Goal: Information Seeking & Learning: Learn about a topic

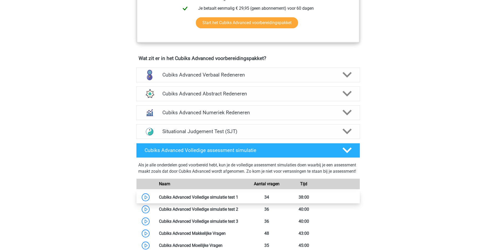
scroll to position [288, 0]
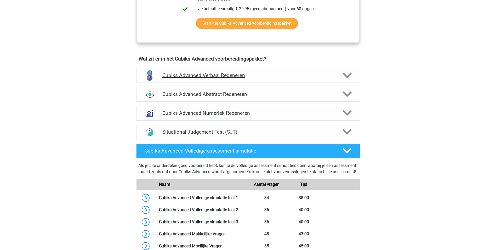
click at [345, 75] on polygon at bounding box center [347, 75] width 9 height 6
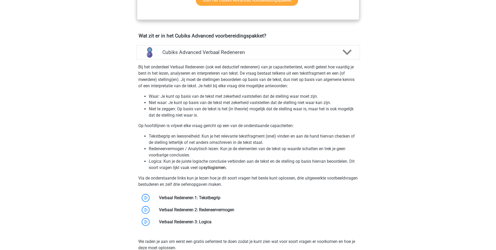
scroll to position [340, 0]
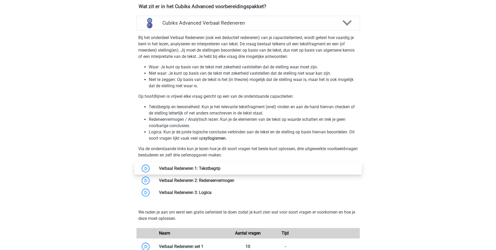
click at [221, 169] on link at bounding box center [221, 168] width 0 height 5
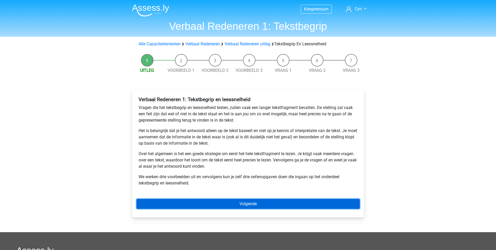
click at [223, 203] on link "Volgende" at bounding box center [248, 204] width 223 height 10
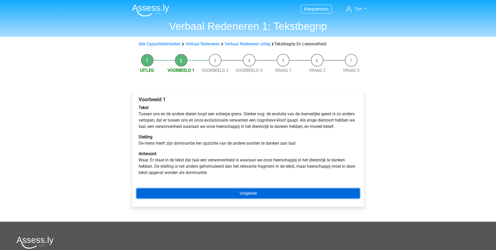
click at [223, 198] on link "Volgende" at bounding box center [248, 193] width 223 height 10
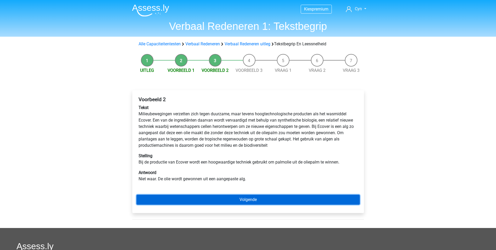
click at [223, 199] on link "Volgende" at bounding box center [248, 199] width 223 height 10
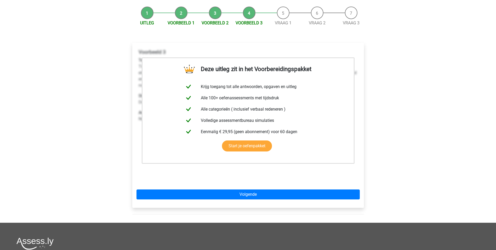
scroll to position [131, 0]
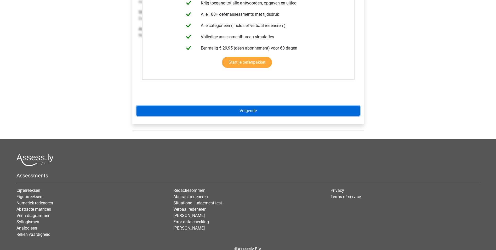
click at [188, 110] on link "Volgende" at bounding box center [248, 111] width 223 height 10
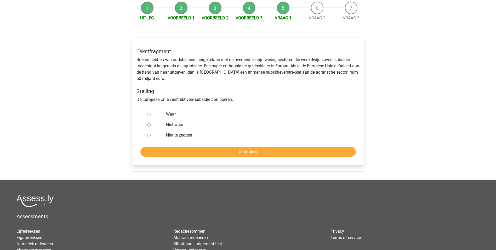
scroll to position [26, 0]
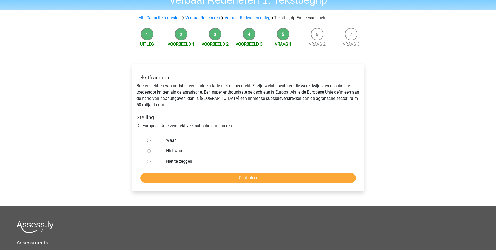
click at [150, 140] on input "Waar" at bounding box center [148, 140] width 3 height 3
radio input "true"
click at [218, 174] on input "Controleer" at bounding box center [248, 178] width 216 height 10
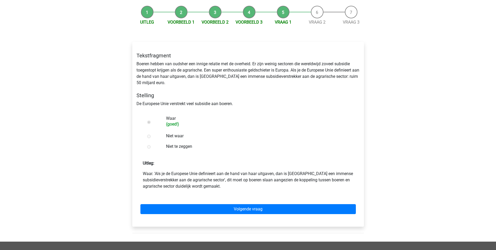
scroll to position [52, 0]
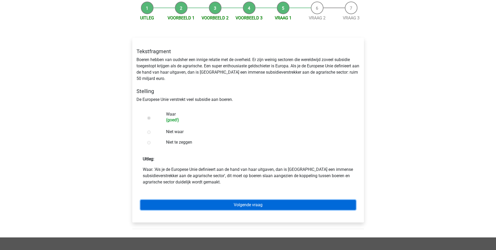
click at [232, 202] on link "Volgende vraag" at bounding box center [248, 205] width 216 height 10
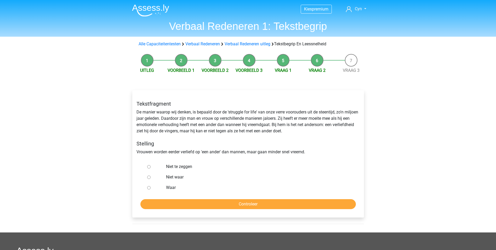
click at [174, 168] on label "Niet te zeggen" at bounding box center [256, 166] width 181 height 6
click at [151, 168] on input "Niet te zeggen" at bounding box center [148, 166] width 3 height 3
radio input "true"
click at [215, 204] on input "Controleer" at bounding box center [248, 204] width 216 height 10
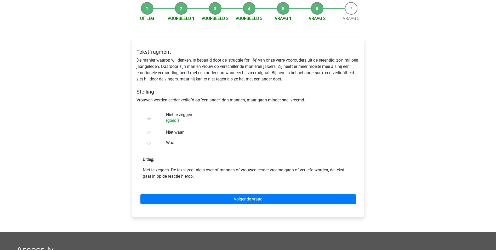
scroll to position [52, 0]
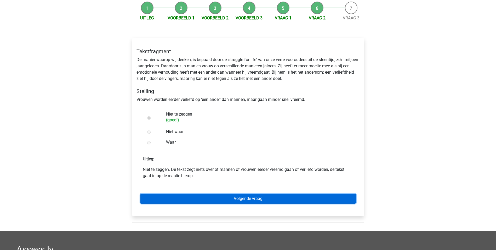
click at [214, 194] on link "Volgende vraag" at bounding box center [248, 198] width 216 height 10
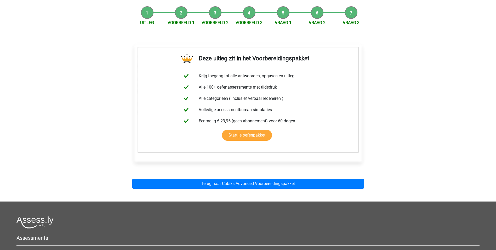
scroll to position [52, 0]
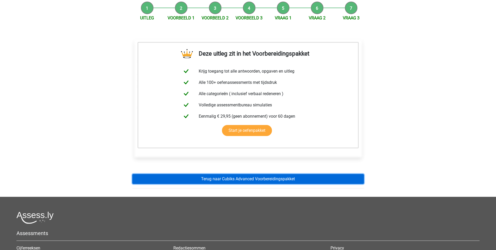
click at [216, 176] on link "Terug naar Cubiks Advanced Voorbereidingspakket" at bounding box center [248, 179] width 232 height 10
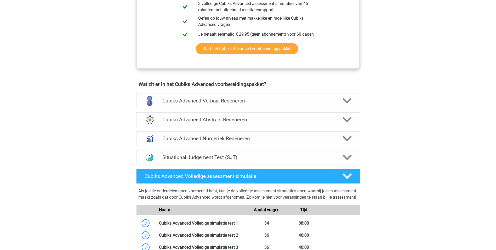
scroll to position [262, 0]
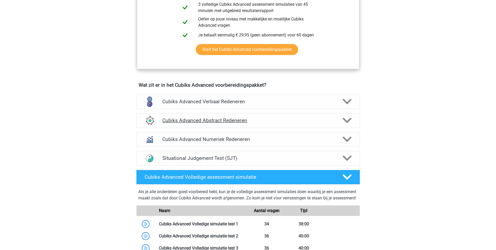
click at [325, 124] on div "Cubiks Advanced Abstract Redeneren" at bounding box center [248, 120] width 224 height 15
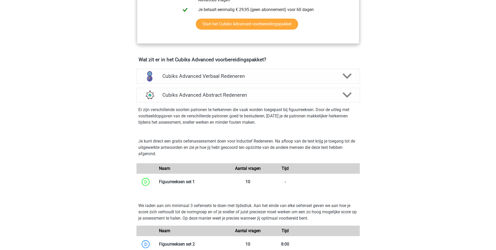
scroll to position [235, 0]
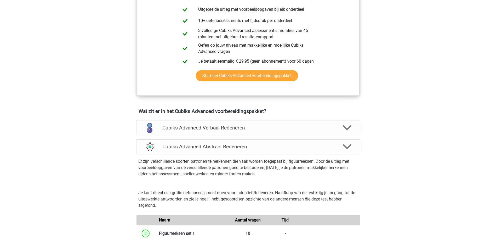
click at [196, 131] on div "Cubiks Advanced Verbaal Redeneren" at bounding box center [248, 127] width 224 height 15
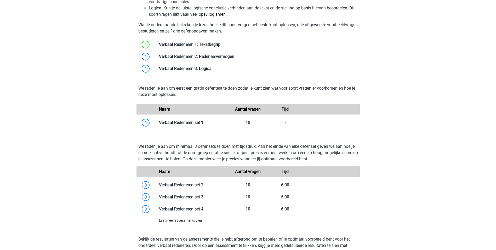
scroll to position [471, 0]
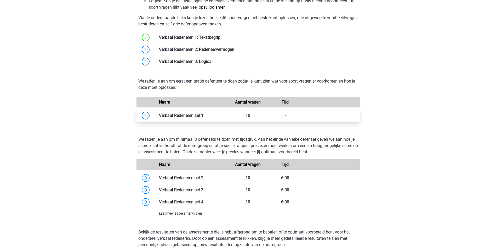
click at [204, 114] on link at bounding box center [204, 115] width 0 height 5
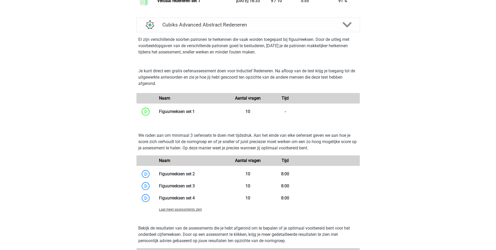
scroll to position [733, 0]
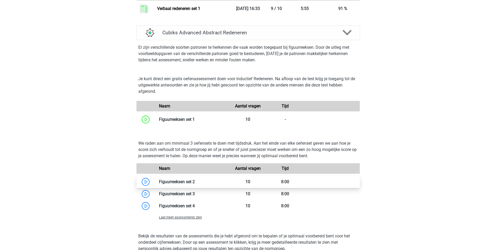
click at [195, 179] on link at bounding box center [195, 181] width 0 height 5
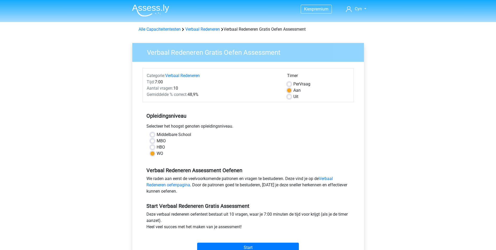
scroll to position [52, 0]
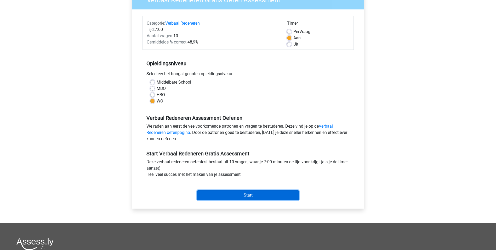
click at [235, 195] on input "Start" at bounding box center [248, 195] width 102 height 10
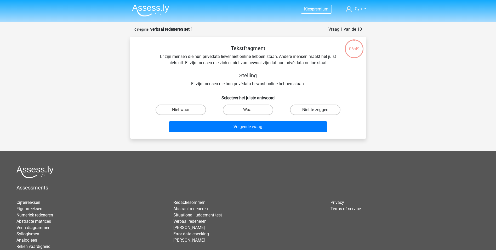
click at [314, 111] on label "Niet te zeggen" at bounding box center [315, 109] width 50 height 10
click at [316, 111] on input "Niet te zeggen" at bounding box center [317, 111] width 3 height 3
radio input "true"
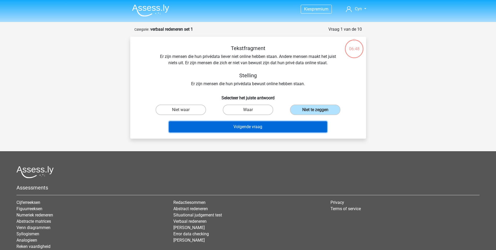
click at [285, 130] on button "Volgende vraag" at bounding box center [248, 126] width 158 height 11
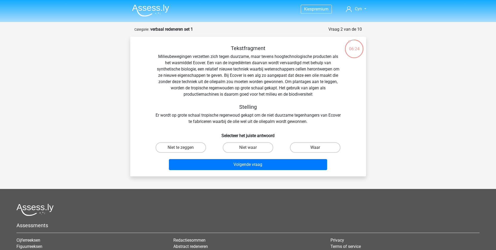
click at [307, 149] on label "Waar" at bounding box center [315, 147] width 50 height 10
click at [316, 149] on input "Waar" at bounding box center [317, 148] width 3 height 3
radio input "true"
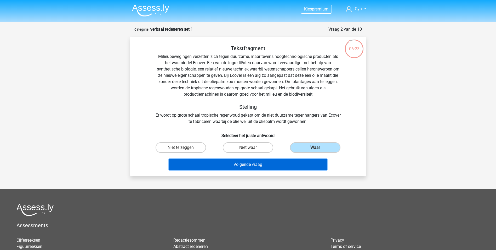
click at [280, 166] on button "Volgende vraag" at bounding box center [248, 164] width 158 height 11
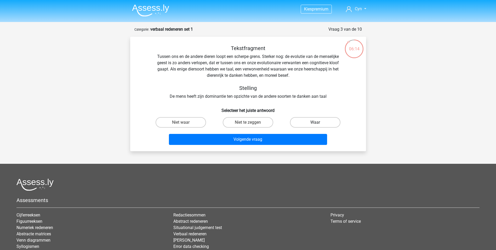
click at [315, 123] on label "Waar" at bounding box center [315, 122] width 50 height 10
click at [316, 123] on input "Waar" at bounding box center [317, 123] width 3 height 3
radio input "true"
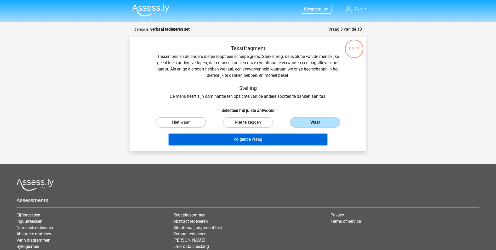
click at [289, 140] on button "Volgende vraag" at bounding box center [248, 139] width 158 height 11
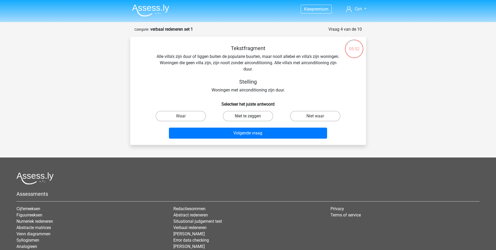
click at [256, 116] on label "Niet te zeggen" at bounding box center [248, 116] width 50 height 10
click at [251, 116] on input "Niet te zeggen" at bounding box center [249, 117] width 3 height 3
radio input "true"
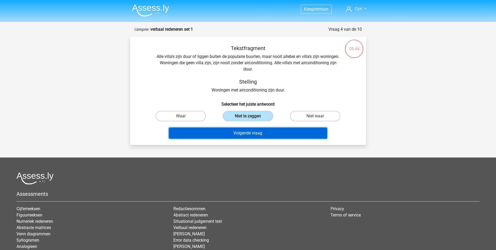
click at [265, 133] on button "Volgende vraag" at bounding box center [248, 132] width 158 height 11
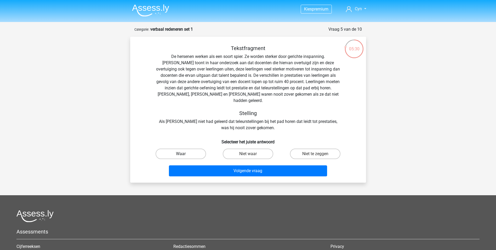
click at [196, 148] on label "Waar" at bounding box center [181, 153] width 50 height 10
click at [184, 154] on input "Waar" at bounding box center [182, 155] width 3 height 3
radio input "true"
click at [220, 161] on div "Volgende vraag" at bounding box center [248, 169] width 219 height 17
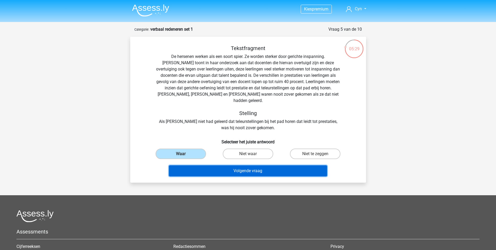
click at [221, 165] on button "Volgende vraag" at bounding box center [248, 170] width 158 height 11
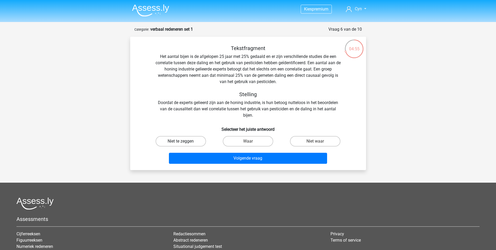
click at [198, 141] on label "Niet te zeggen" at bounding box center [181, 141] width 50 height 10
click at [184, 141] on input "Niet te zeggen" at bounding box center [182, 142] width 3 height 3
radio input "true"
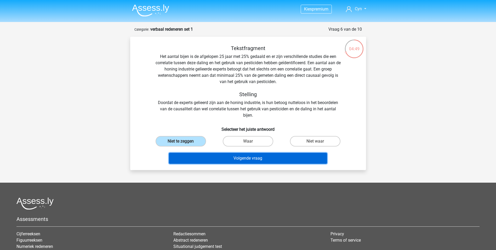
click at [208, 157] on button "Volgende vraag" at bounding box center [248, 158] width 158 height 11
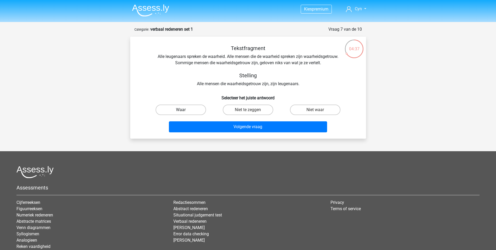
click at [197, 112] on label "Waar" at bounding box center [181, 109] width 50 height 10
click at [184, 112] on input "Waar" at bounding box center [182, 111] width 3 height 3
radio input "true"
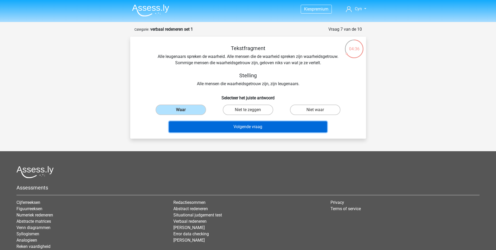
click at [209, 122] on button "Volgende vraag" at bounding box center [248, 126] width 158 height 11
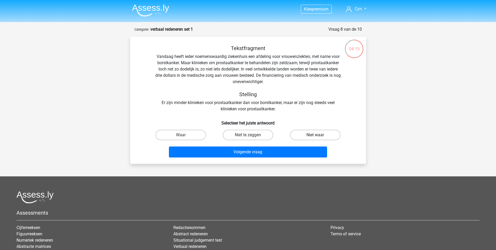
click at [301, 135] on label "Niet waar" at bounding box center [315, 135] width 50 height 10
click at [316, 135] on input "Niet waar" at bounding box center [317, 136] width 3 height 3
radio input "true"
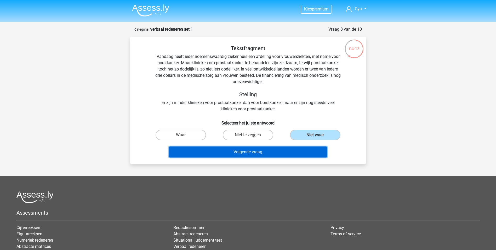
click at [269, 147] on button "Volgende vraag" at bounding box center [248, 151] width 158 height 11
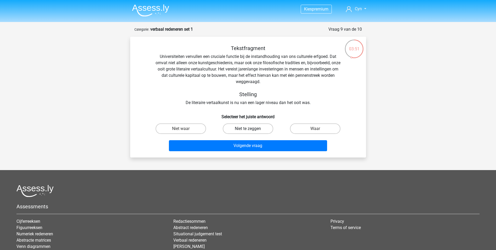
click at [256, 130] on label "Niet te zeggen" at bounding box center [248, 128] width 50 height 10
click at [251, 130] on input "Niet te zeggen" at bounding box center [249, 129] width 3 height 3
radio input "true"
click at [315, 123] on div "Waar" at bounding box center [315, 128] width 67 height 15
click at [309, 126] on label "Waar" at bounding box center [315, 128] width 50 height 10
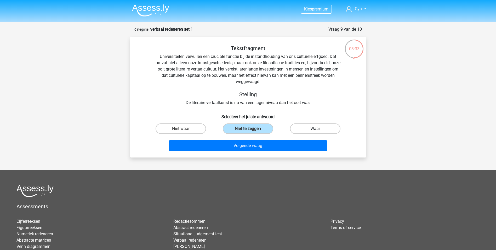
click at [316, 128] on input "Waar" at bounding box center [317, 129] width 3 height 3
radio input "true"
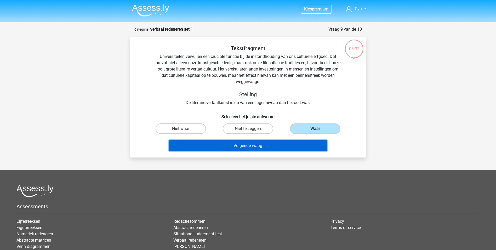
click at [250, 142] on button "Volgende vraag" at bounding box center [248, 145] width 158 height 11
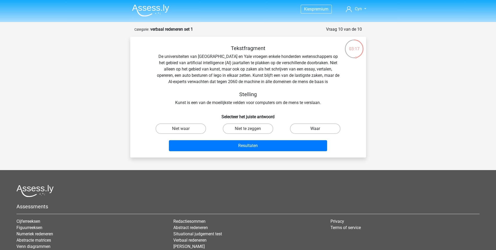
click at [308, 131] on label "Waar" at bounding box center [315, 128] width 50 height 10
click at [316, 131] on input "Waar" at bounding box center [317, 129] width 3 height 3
radio input "true"
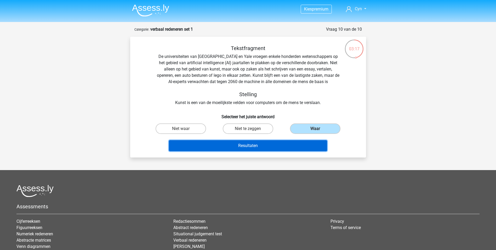
click at [281, 144] on button "Resultaten" at bounding box center [248, 145] width 158 height 11
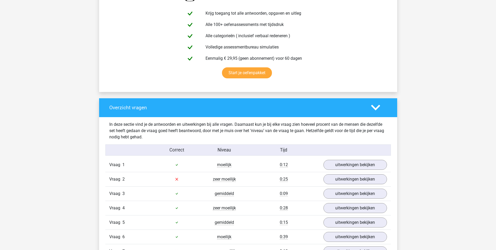
scroll to position [366, 0]
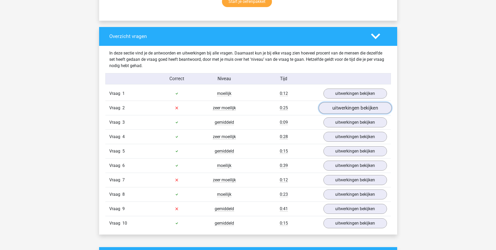
click at [349, 111] on link "uitwerkingen bekijken" at bounding box center [355, 108] width 73 height 12
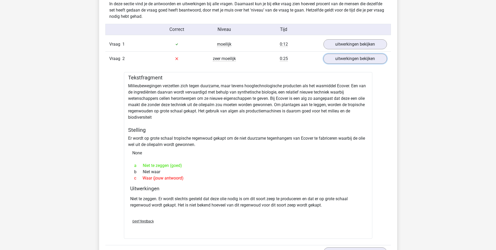
scroll to position [419, 0]
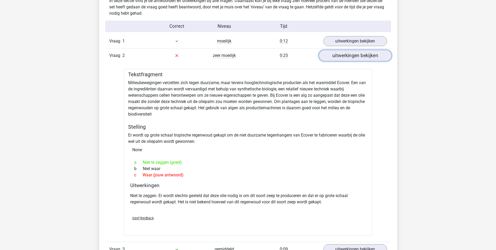
click at [339, 55] on link "uitwerkingen bekijken" at bounding box center [355, 56] width 73 height 12
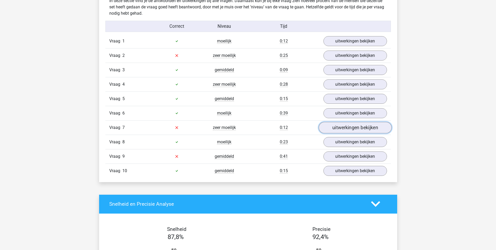
click at [342, 128] on link "uitwerkingen bekijken" at bounding box center [355, 128] width 73 height 12
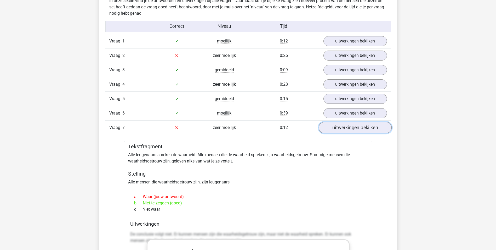
click at [342, 128] on link "uitwerkingen bekijken" at bounding box center [355, 128] width 73 height 12
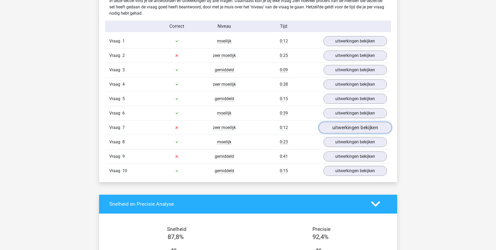
click at [342, 128] on link "uitwerkingen bekijken" at bounding box center [355, 128] width 73 height 12
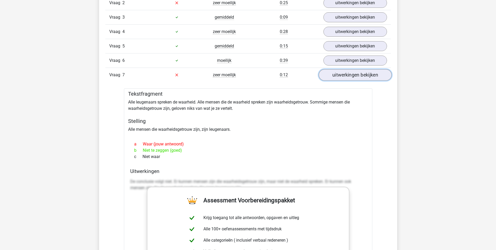
scroll to position [471, 0]
click at [358, 77] on link "uitwerkingen bekijken" at bounding box center [355, 75] width 73 height 12
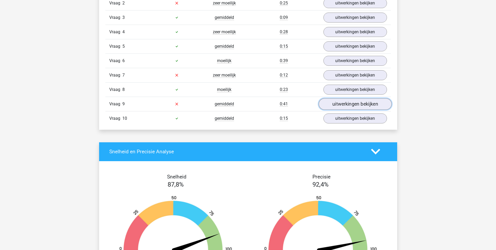
click at [357, 102] on link "uitwerkingen bekijken" at bounding box center [355, 104] width 73 height 12
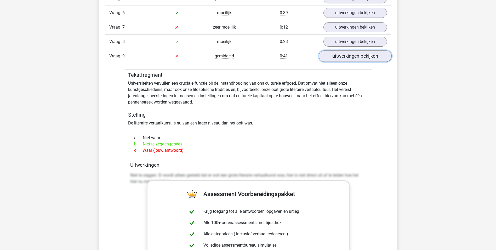
scroll to position [523, 0]
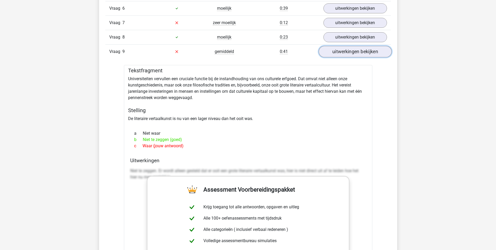
click at [358, 49] on link "uitwerkingen bekijken" at bounding box center [355, 52] width 73 height 12
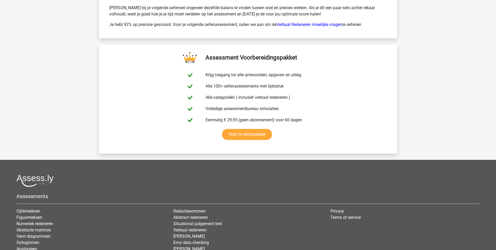
scroll to position [800, 0]
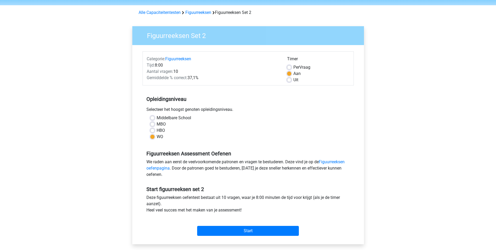
scroll to position [26, 0]
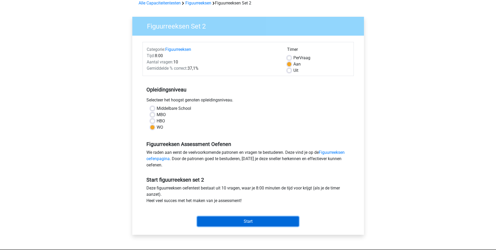
click at [233, 221] on input "Start" at bounding box center [248, 221] width 102 height 10
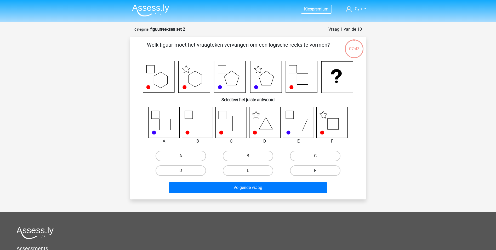
click at [311, 169] on label "F" at bounding box center [315, 170] width 50 height 10
click at [316, 170] on input "F" at bounding box center [317, 171] width 3 height 3
radio input "true"
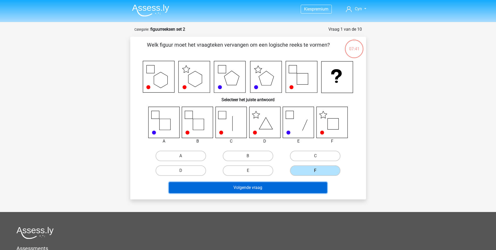
click at [287, 190] on button "Volgende vraag" at bounding box center [248, 187] width 158 height 11
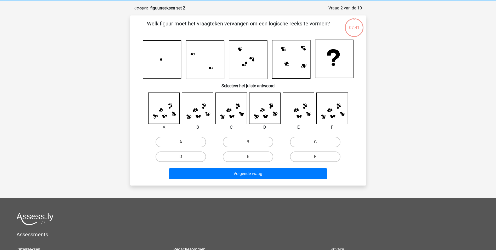
scroll to position [26, 0]
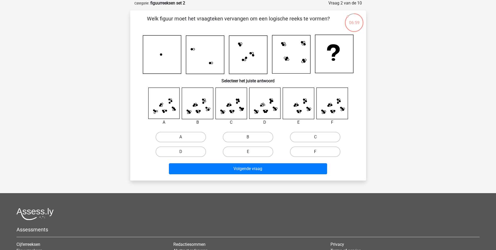
click at [323, 151] on label "F" at bounding box center [315, 151] width 50 height 10
click at [319, 151] on input "F" at bounding box center [317, 152] width 3 height 3
radio input "true"
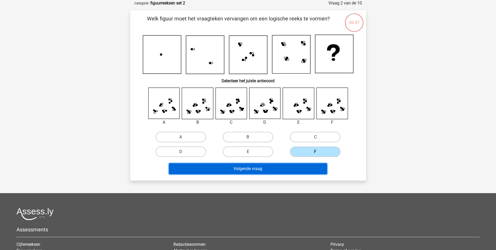
click at [305, 167] on button "Volgende vraag" at bounding box center [248, 168] width 158 height 11
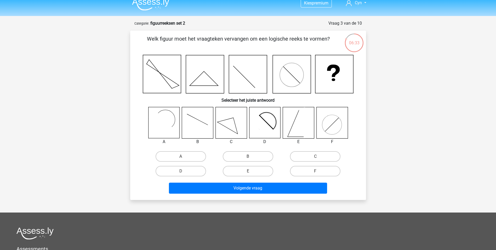
scroll to position [0, 0]
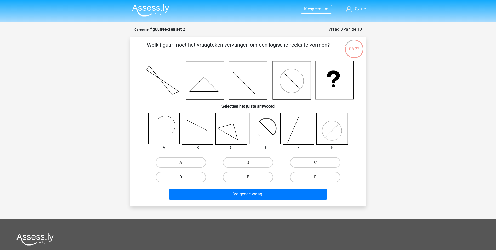
click at [189, 180] on label "D" at bounding box center [181, 177] width 50 height 10
click at [184, 180] on input "D" at bounding box center [182, 178] width 3 height 3
radio input "true"
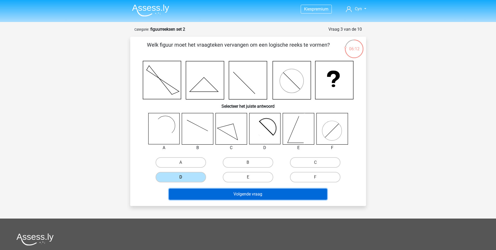
click at [241, 191] on button "Volgende vraag" at bounding box center [248, 193] width 158 height 11
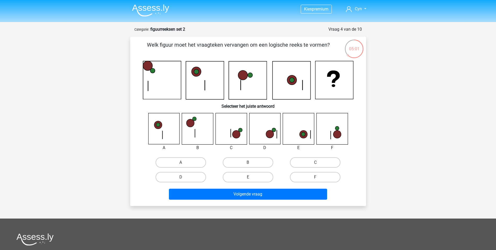
click at [318, 177] on input "F" at bounding box center [317, 178] width 3 height 3
radio input "true"
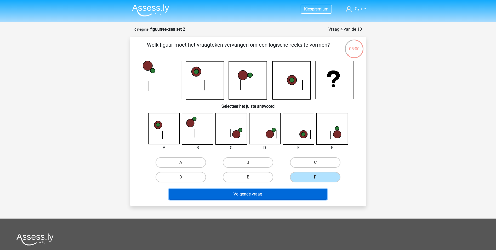
click at [283, 197] on button "Volgende vraag" at bounding box center [248, 193] width 158 height 11
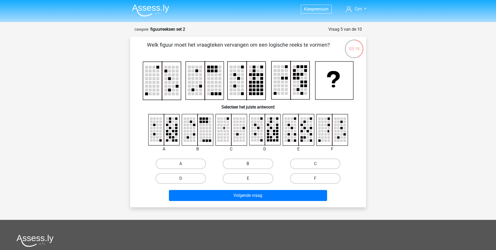
click at [246, 164] on label "B" at bounding box center [248, 163] width 50 height 10
click at [248, 164] on input "B" at bounding box center [249, 165] width 3 height 3
radio input "true"
click at [262, 164] on label "B" at bounding box center [248, 163] width 50 height 10
click at [251, 164] on input "B" at bounding box center [249, 165] width 3 height 3
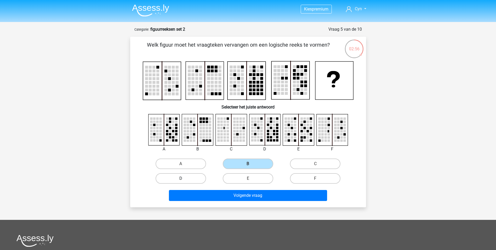
click at [197, 176] on label "D" at bounding box center [181, 178] width 50 height 10
click at [184, 178] on input "D" at bounding box center [182, 179] width 3 height 3
radio input "true"
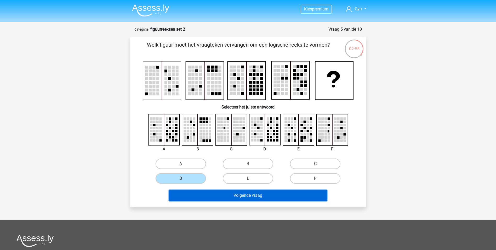
click at [239, 199] on button "Volgende vraag" at bounding box center [248, 195] width 158 height 11
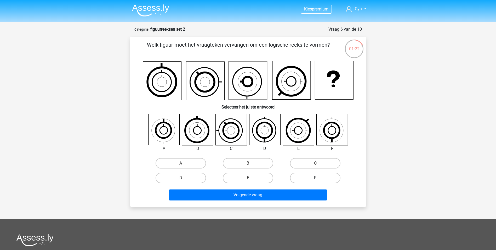
click at [296, 181] on label "F" at bounding box center [315, 177] width 50 height 10
click at [316, 181] on input "F" at bounding box center [317, 179] width 3 height 3
radio input "true"
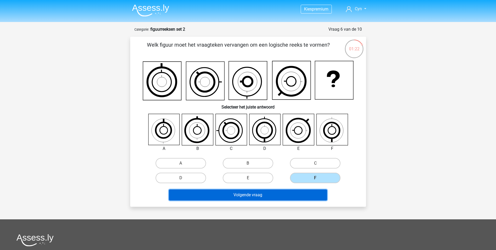
click at [294, 196] on button "Volgende vraag" at bounding box center [248, 194] width 158 height 11
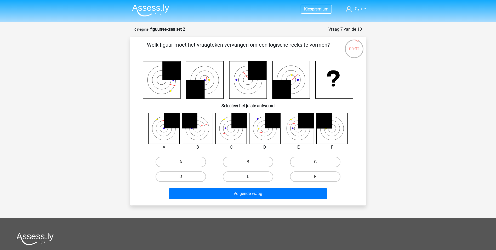
click at [243, 176] on label "E" at bounding box center [248, 176] width 50 height 10
click at [248, 176] on input "E" at bounding box center [249, 177] width 3 height 3
radio input "true"
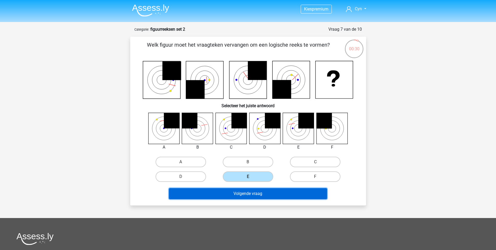
click at [244, 197] on button "Volgende vraag" at bounding box center [248, 193] width 158 height 11
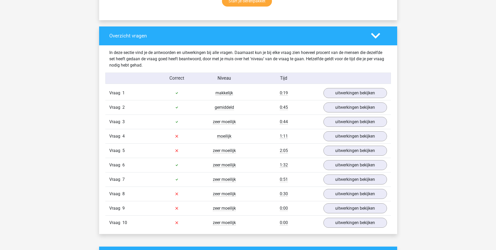
scroll to position [392, 0]
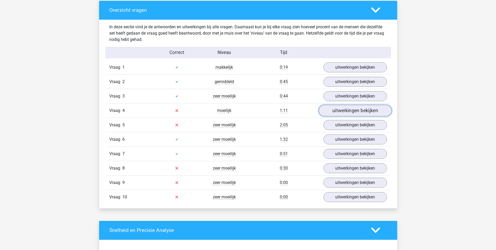
click at [329, 112] on link "uitwerkingen bekijken" at bounding box center [355, 111] width 73 height 12
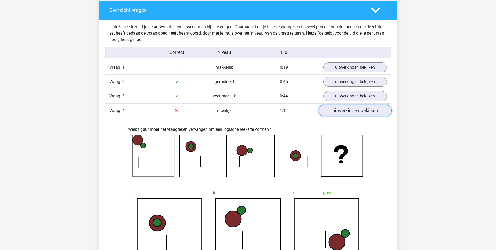
click at [338, 110] on link "uitwerkingen bekijken" at bounding box center [355, 111] width 73 height 12
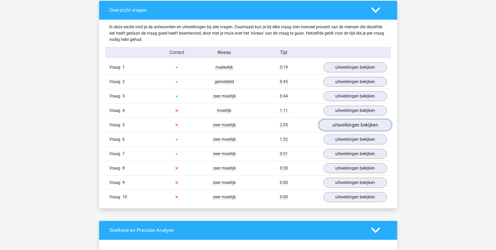
click at [345, 126] on link "uitwerkingen bekijken" at bounding box center [355, 125] width 73 height 12
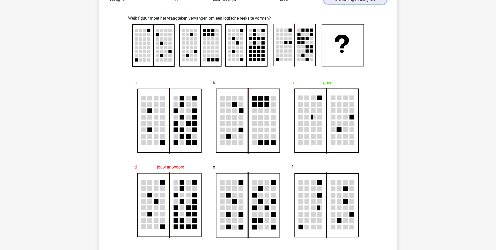
scroll to position [471, 0]
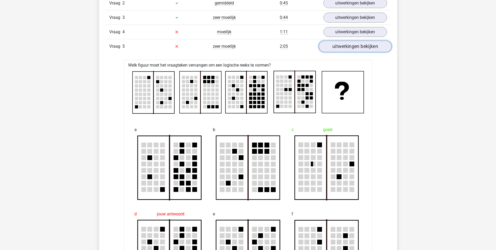
click at [341, 51] on link "uitwerkingen bekijken" at bounding box center [355, 47] width 73 height 12
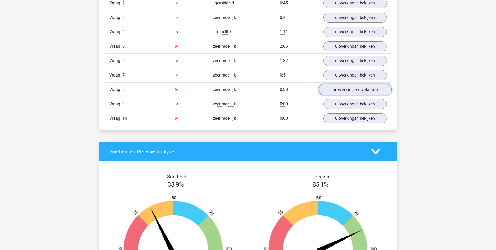
click at [359, 91] on link "uitwerkingen bekijken" at bounding box center [355, 90] width 73 height 12
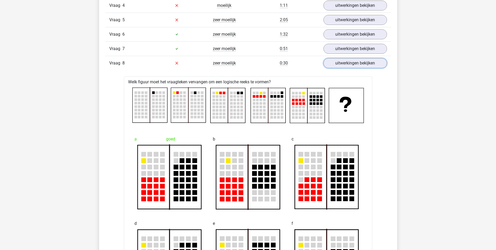
scroll to position [497, 0]
click at [331, 61] on link "uitwerkingen bekijken" at bounding box center [355, 64] width 73 height 12
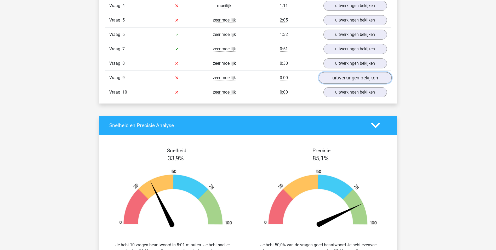
click at [334, 81] on link "uitwerkingen bekijken" at bounding box center [355, 78] width 73 height 12
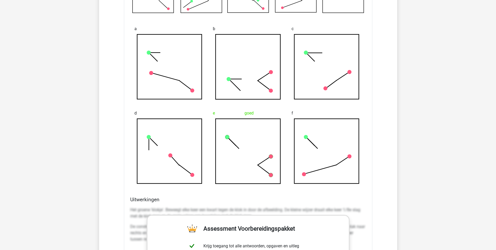
scroll to position [471, 0]
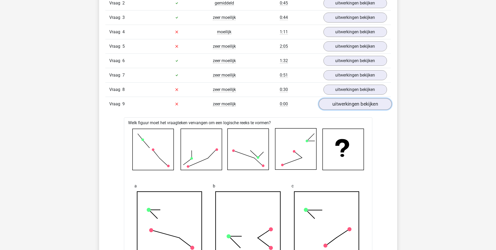
click at [341, 99] on link "uitwerkingen bekijken" at bounding box center [355, 104] width 73 height 12
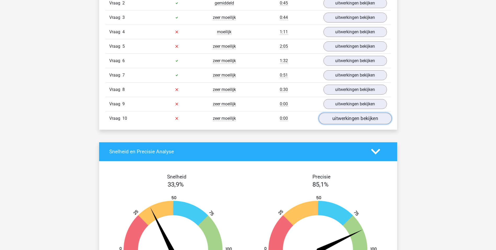
click at [329, 118] on link "uitwerkingen bekijken" at bounding box center [355, 118] width 73 height 12
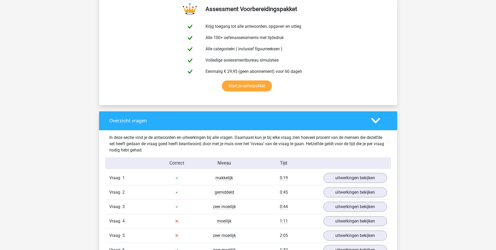
scroll to position [209, 0]
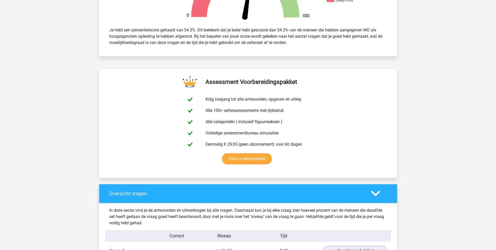
click at [379, 196] on icon at bounding box center [375, 193] width 9 height 9
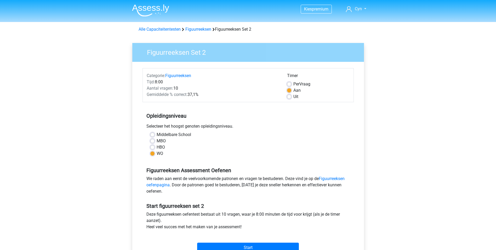
scroll to position [26, 0]
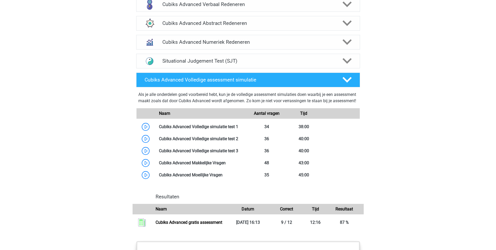
scroll to position [287, 0]
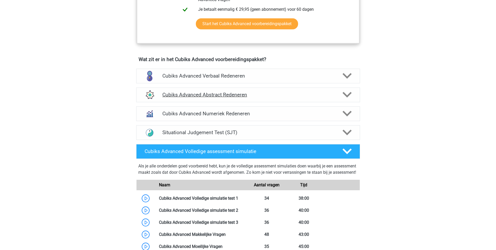
click at [235, 95] on h4 "Cubiks Advanced Abstract Redeneren" at bounding box center [247, 95] width 171 height 6
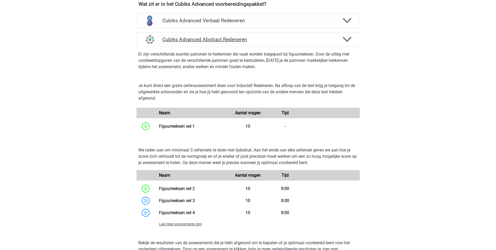
scroll to position [392, 0]
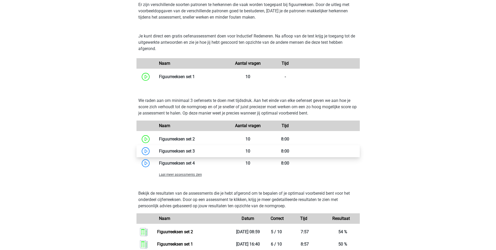
click at [195, 150] on link at bounding box center [195, 150] width 0 height 5
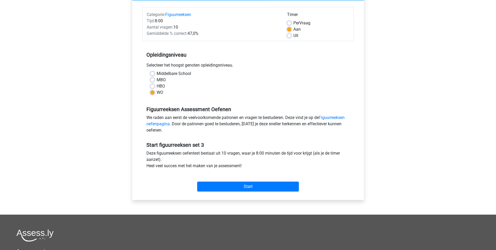
scroll to position [78, 0]
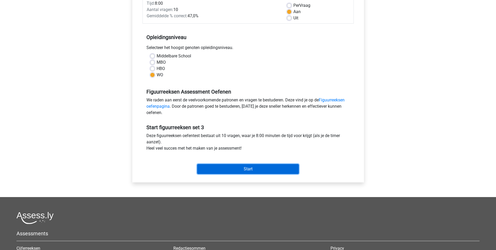
click at [207, 165] on input "Start" at bounding box center [248, 169] width 102 height 10
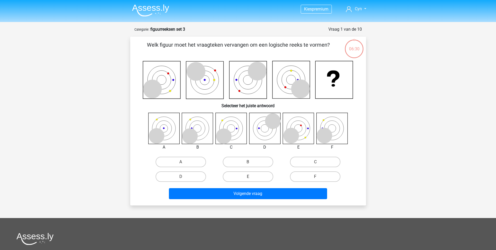
click at [249, 162] on input "B" at bounding box center [249, 163] width 3 height 3
radio input "true"
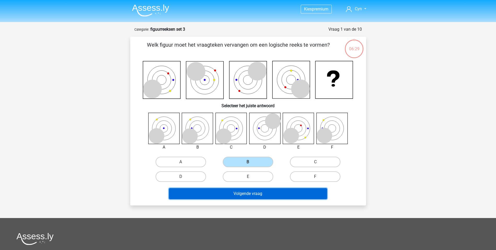
click at [245, 191] on button "Volgende vraag" at bounding box center [248, 193] width 158 height 11
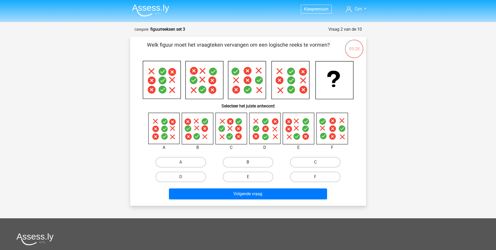
click at [236, 159] on label "B" at bounding box center [248, 162] width 50 height 10
click at [248, 162] on input "B" at bounding box center [249, 163] width 3 height 3
radio input "true"
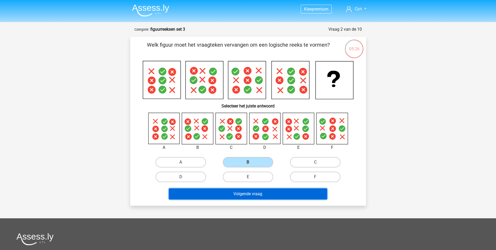
click at [240, 195] on button "Volgende vraag" at bounding box center [248, 193] width 158 height 11
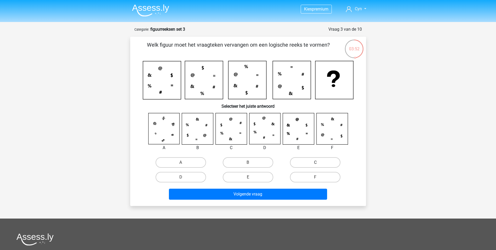
click at [326, 163] on label "C" at bounding box center [315, 162] width 50 height 10
click at [319, 163] on input "C" at bounding box center [317, 163] width 3 height 3
radio input "true"
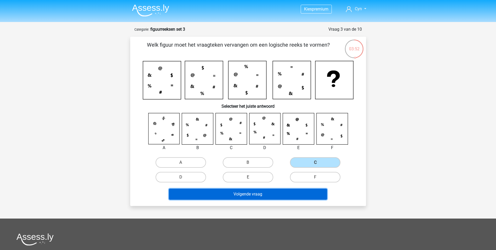
click at [284, 191] on button "Volgende vraag" at bounding box center [248, 193] width 158 height 11
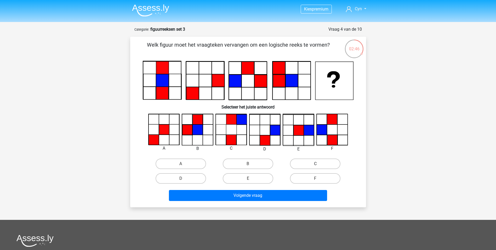
click at [332, 164] on label "C" at bounding box center [315, 163] width 50 height 10
click at [319, 164] on input "C" at bounding box center [317, 165] width 3 height 3
radio input "true"
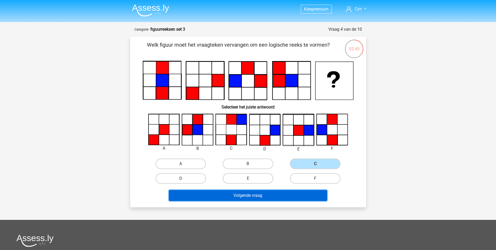
click at [257, 197] on button "Volgende vraag" at bounding box center [248, 195] width 158 height 11
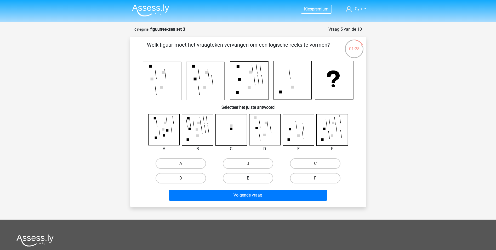
click at [243, 179] on label "E" at bounding box center [248, 178] width 50 height 10
click at [248, 179] on input "E" at bounding box center [249, 179] width 3 height 3
radio input "true"
click at [243, 179] on label "E" at bounding box center [248, 178] width 50 height 10
click at [248, 179] on input "E" at bounding box center [249, 179] width 3 height 3
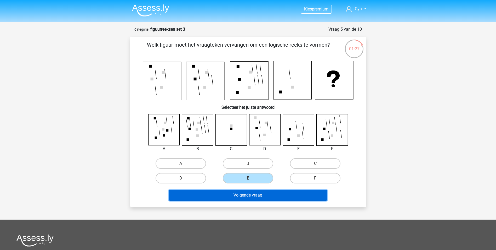
click at [242, 198] on button "Volgende vraag" at bounding box center [248, 194] width 158 height 11
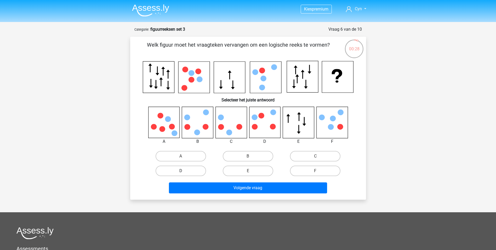
click at [181, 169] on label "D" at bounding box center [181, 170] width 50 height 10
click at [181, 171] on input "D" at bounding box center [182, 172] width 3 height 3
radio input "true"
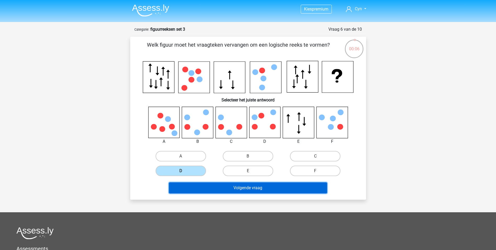
click at [217, 189] on button "Volgende vraag" at bounding box center [248, 187] width 158 height 11
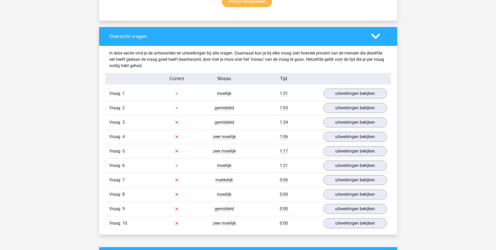
scroll to position [392, 0]
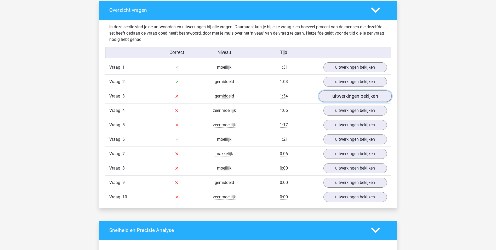
click at [330, 96] on link "uitwerkingen bekijken" at bounding box center [355, 96] width 73 height 12
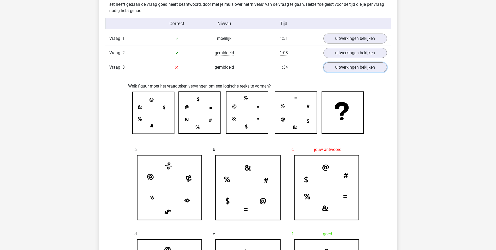
scroll to position [366, 0]
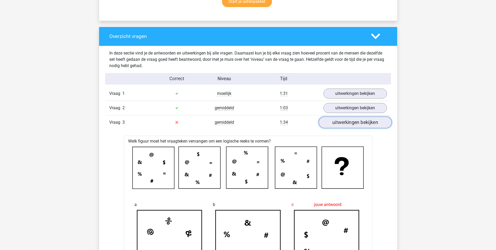
click at [347, 120] on link "uitwerkingen bekijken" at bounding box center [355, 122] width 73 height 12
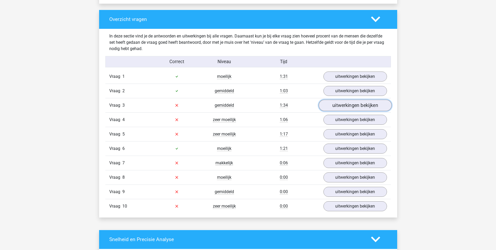
scroll to position [392, 0]
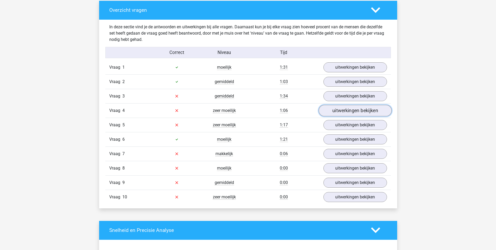
click at [348, 113] on link "uitwerkingen bekijken" at bounding box center [355, 111] width 73 height 12
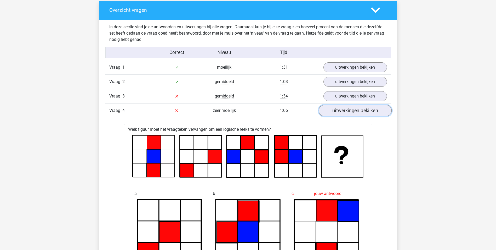
click at [337, 109] on link "uitwerkingen bekijken" at bounding box center [355, 111] width 73 height 12
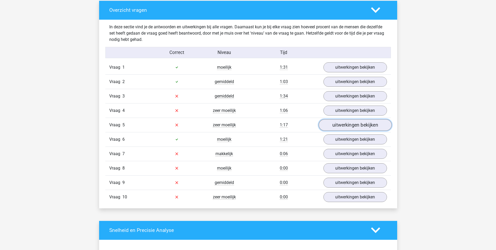
click at [334, 126] on link "uitwerkingen bekijken" at bounding box center [355, 125] width 73 height 12
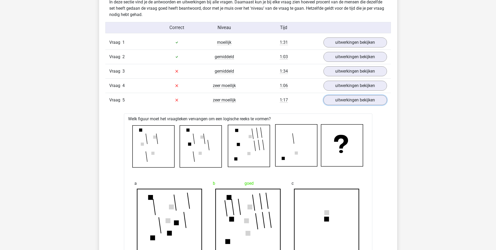
scroll to position [419, 0]
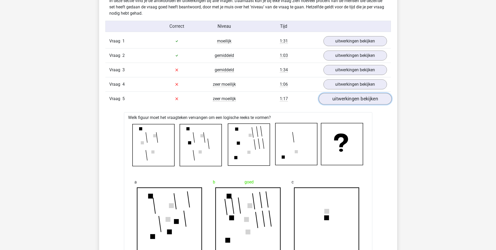
click at [347, 97] on link "uitwerkingen bekijken" at bounding box center [355, 99] width 73 height 12
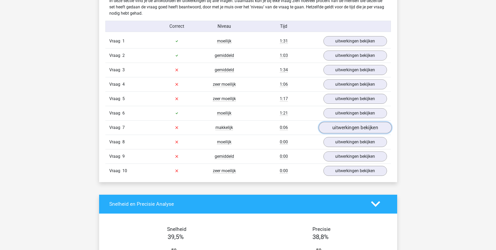
click at [340, 124] on link "uitwerkingen bekijken" at bounding box center [355, 128] width 73 height 12
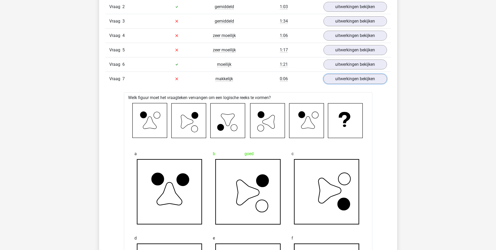
scroll to position [445, 0]
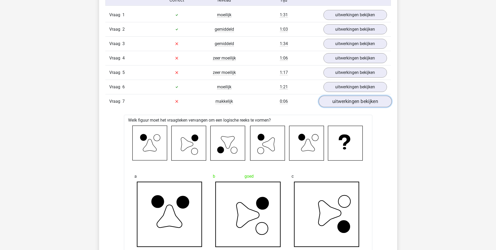
click at [348, 96] on link "uitwerkingen bekijken" at bounding box center [355, 101] width 73 height 12
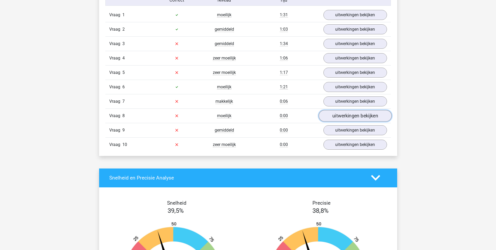
click at [346, 112] on link "uitwerkingen bekijken" at bounding box center [355, 116] width 73 height 12
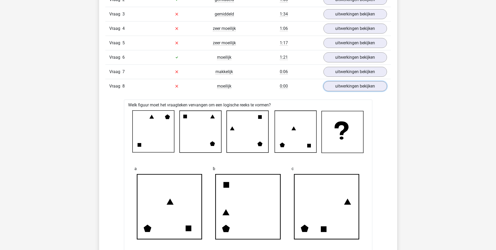
scroll to position [471, 0]
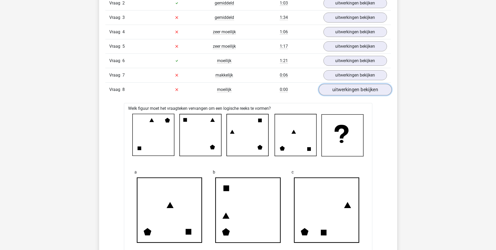
click at [368, 86] on link "uitwerkingen bekijken" at bounding box center [355, 90] width 73 height 12
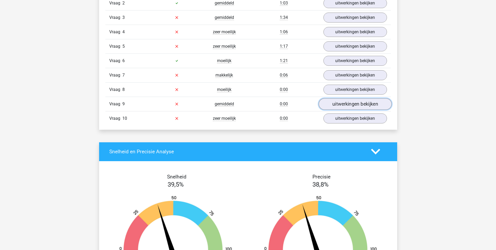
click at [362, 100] on link "uitwerkingen bekijken" at bounding box center [355, 104] width 73 height 12
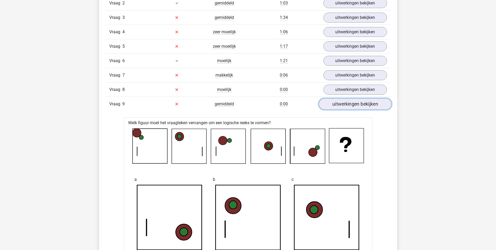
click at [349, 105] on link "uitwerkingen bekijken" at bounding box center [355, 104] width 73 height 12
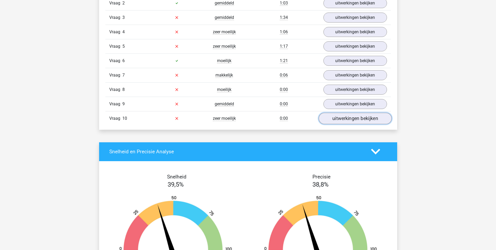
click at [349, 114] on link "uitwerkingen bekijken" at bounding box center [355, 118] width 73 height 12
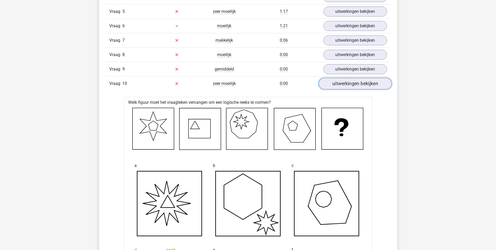
scroll to position [497, 0]
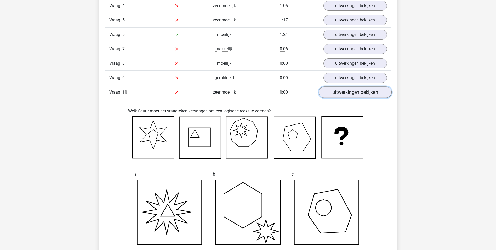
click at [347, 88] on link "uitwerkingen bekijken" at bounding box center [355, 92] width 73 height 12
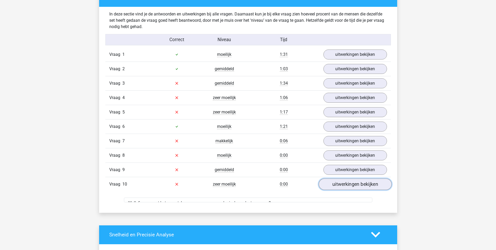
scroll to position [340, 0]
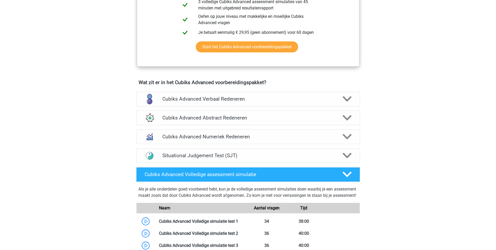
scroll to position [287, 0]
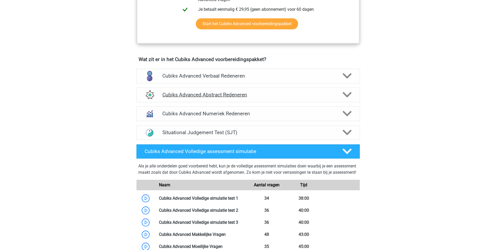
click at [338, 99] on div "Cubiks Advanced Abstract Redeneren" at bounding box center [248, 94] width 224 height 15
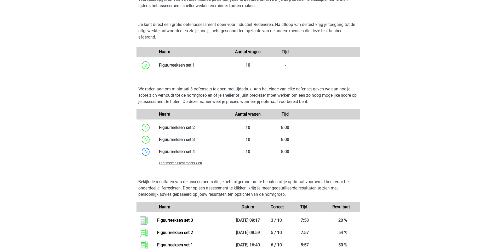
scroll to position [418, 0]
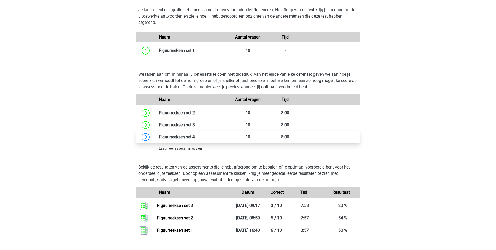
click at [195, 137] on link at bounding box center [195, 136] width 0 height 5
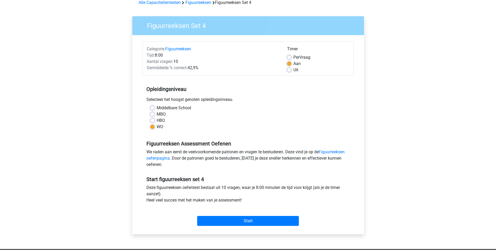
scroll to position [52, 0]
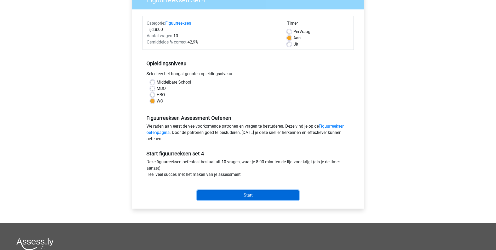
click at [203, 193] on input "Start" at bounding box center [248, 195] width 102 height 10
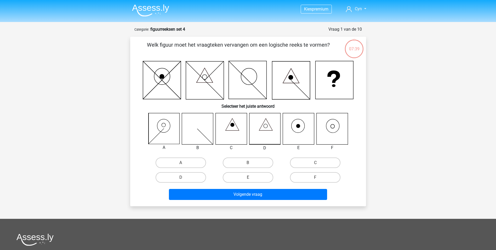
click at [318, 180] on input "F" at bounding box center [317, 178] width 3 height 3
radio input "true"
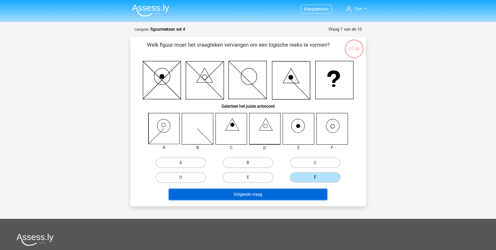
click at [295, 192] on button "Volgende vraag" at bounding box center [248, 194] width 158 height 11
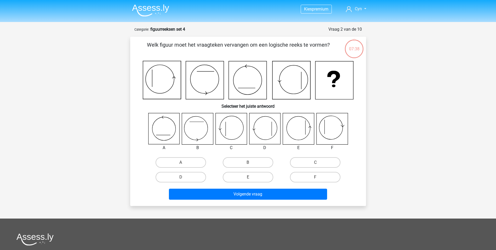
scroll to position [26, 0]
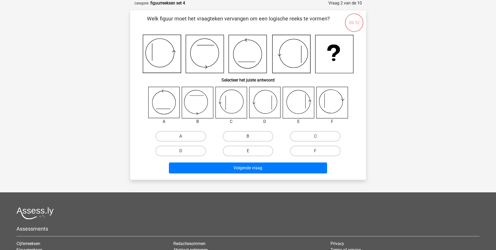
click at [184, 151] on input "D" at bounding box center [182, 152] width 3 height 3
radio input "true"
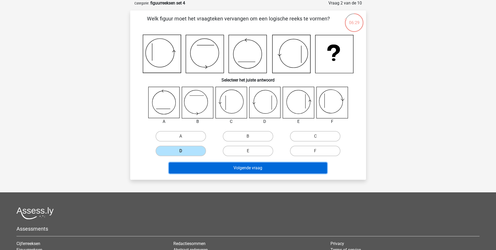
click at [257, 166] on button "Volgende vraag" at bounding box center [248, 167] width 158 height 11
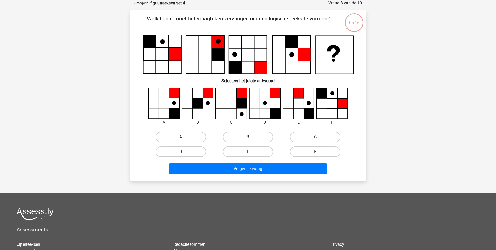
click at [240, 136] on label "B" at bounding box center [248, 137] width 50 height 10
click at [248, 137] on input "B" at bounding box center [249, 138] width 3 height 3
radio input "true"
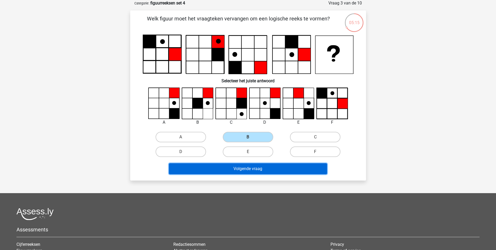
click at [228, 172] on button "Volgende vraag" at bounding box center [248, 168] width 158 height 11
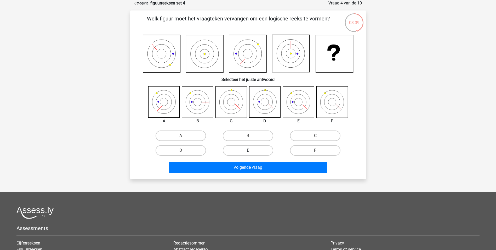
click at [234, 152] on label "E" at bounding box center [248, 150] width 50 height 10
click at [248, 152] on input "E" at bounding box center [249, 151] width 3 height 3
radio input "true"
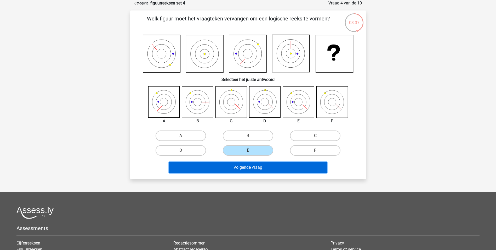
click at [229, 168] on button "Volgende vraag" at bounding box center [248, 167] width 158 height 11
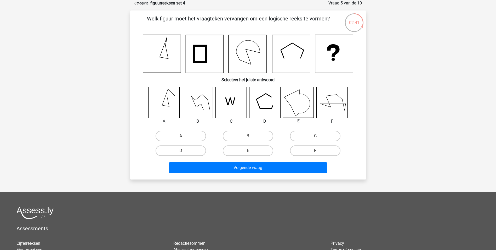
click at [181, 136] on input "A" at bounding box center [182, 137] width 3 height 3
radio input "true"
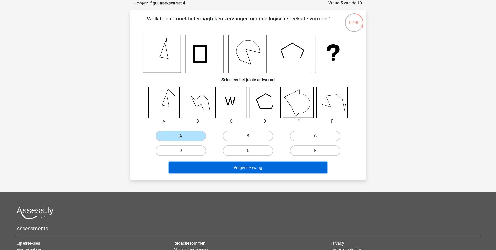
click at [231, 165] on button "Volgende vraag" at bounding box center [248, 167] width 158 height 11
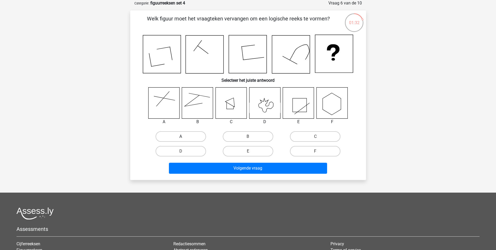
click at [187, 138] on label "A" at bounding box center [181, 136] width 50 height 10
click at [184, 138] on input "A" at bounding box center [182, 137] width 3 height 3
radio input "true"
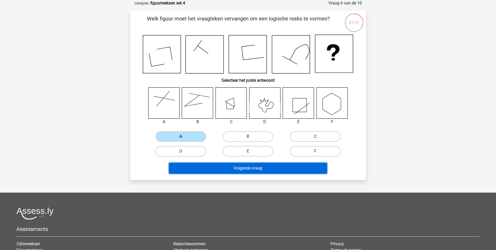
click at [218, 166] on button "Volgende vraag" at bounding box center [248, 167] width 158 height 11
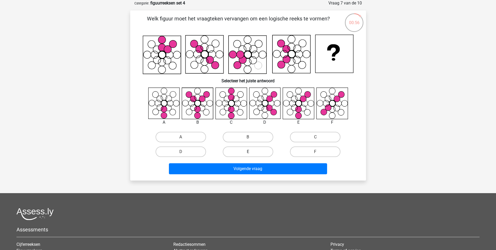
click at [240, 152] on label "E" at bounding box center [248, 151] width 50 height 10
click at [248, 152] on input "E" at bounding box center [249, 152] width 3 height 3
radio input "true"
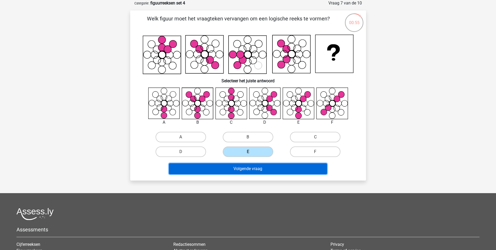
click at [239, 167] on button "Volgende vraag" at bounding box center [248, 168] width 158 height 11
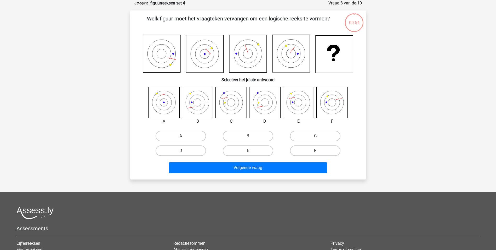
scroll to position [0, 0]
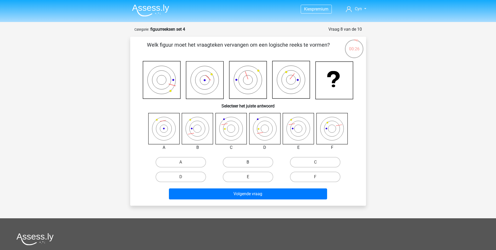
click at [241, 165] on label "B" at bounding box center [248, 162] width 50 height 10
click at [248, 165] on input "B" at bounding box center [249, 163] width 3 height 3
radio input "true"
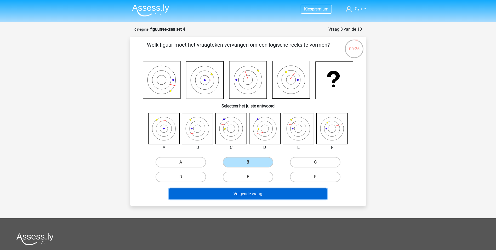
click at [237, 192] on button "Volgende vraag" at bounding box center [248, 193] width 158 height 11
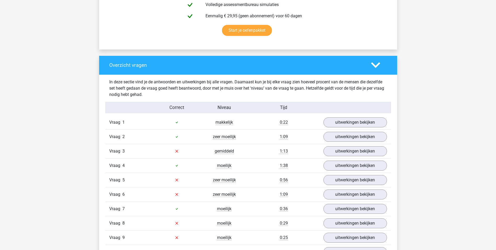
scroll to position [392, 0]
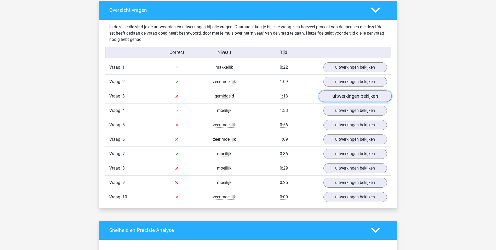
click at [350, 98] on link "uitwerkingen bekijken" at bounding box center [355, 96] width 73 height 12
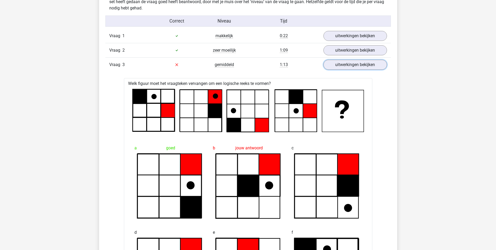
scroll to position [419, 0]
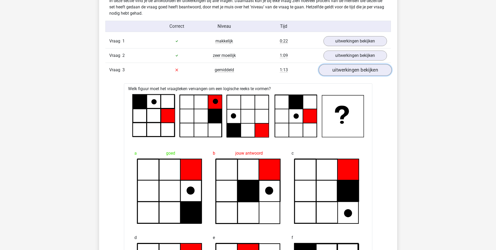
click at [327, 67] on link "uitwerkingen bekijken" at bounding box center [355, 70] width 73 height 12
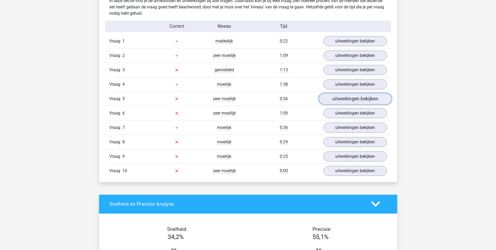
click at [337, 97] on link "uitwerkingen bekijken" at bounding box center [355, 99] width 73 height 12
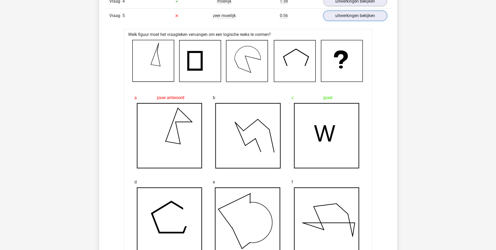
scroll to position [497, 0]
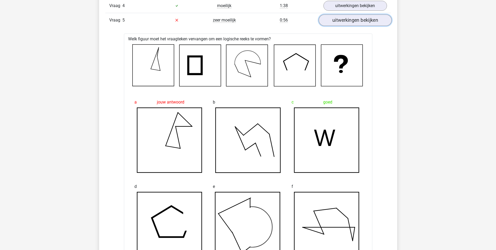
click at [361, 24] on link "uitwerkingen bekijken" at bounding box center [355, 20] width 73 height 12
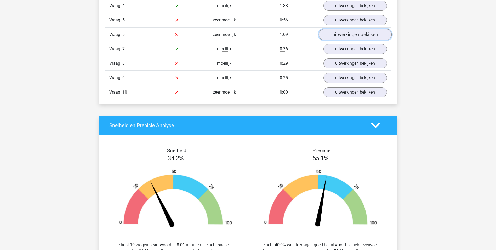
click at [357, 36] on link "uitwerkingen bekijken" at bounding box center [355, 35] width 73 height 12
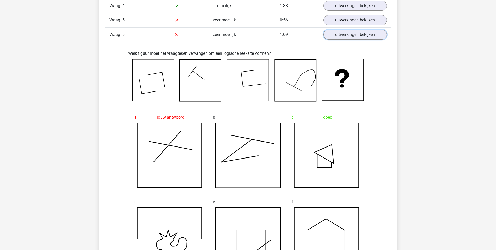
scroll to position [471, 0]
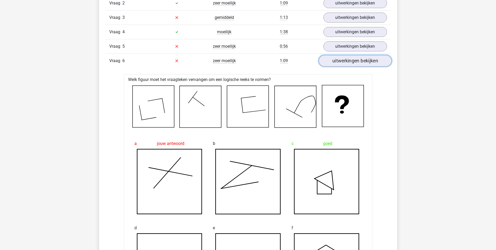
click at [368, 60] on link "uitwerkingen bekijken" at bounding box center [355, 61] width 73 height 12
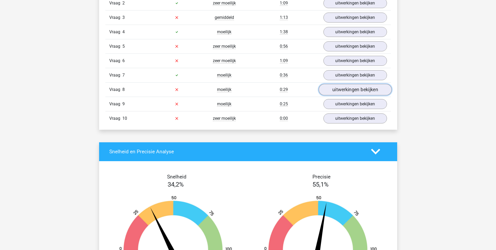
click at [364, 86] on link "uitwerkingen bekijken" at bounding box center [355, 90] width 73 height 12
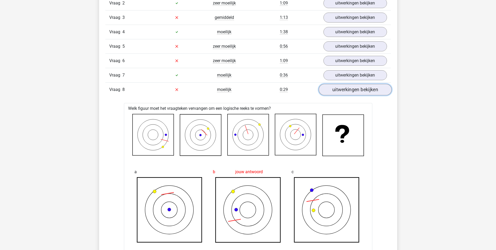
click at [366, 86] on link "uitwerkingen bekijken" at bounding box center [355, 90] width 73 height 12
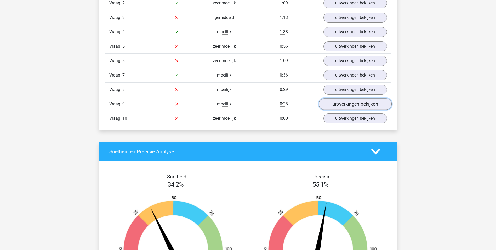
click at [357, 103] on link "uitwerkingen bekijken" at bounding box center [355, 104] width 73 height 12
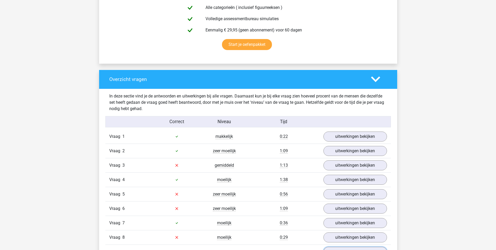
scroll to position [314, 0]
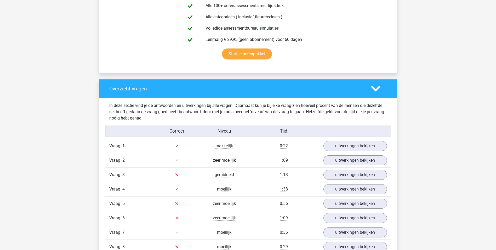
click at [369, 93] on div "Overzicht vragen" at bounding box center [248, 88] width 298 height 19
click at [373, 89] on icon at bounding box center [375, 88] width 9 height 9
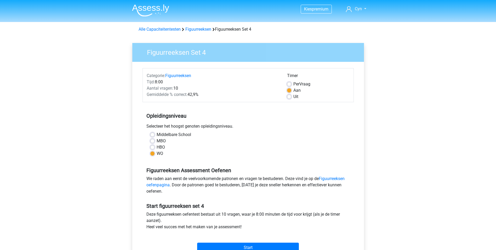
scroll to position [52, 0]
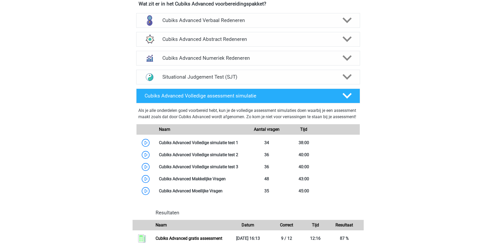
scroll to position [340, 0]
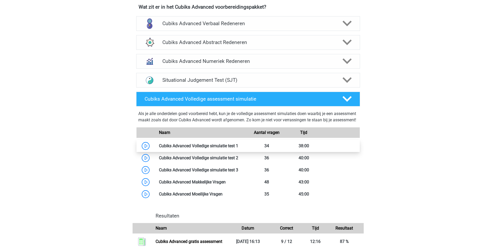
click at [238, 148] on link at bounding box center [238, 145] width 0 height 5
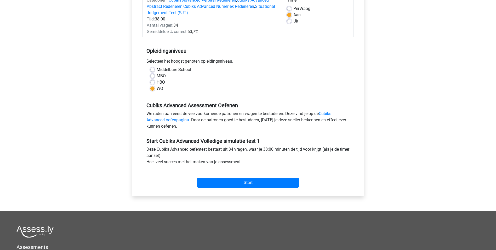
scroll to position [78, 0]
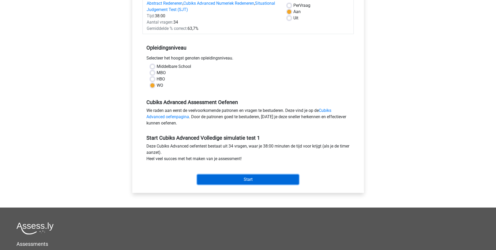
click at [239, 175] on input "Start" at bounding box center [248, 179] width 102 height 10
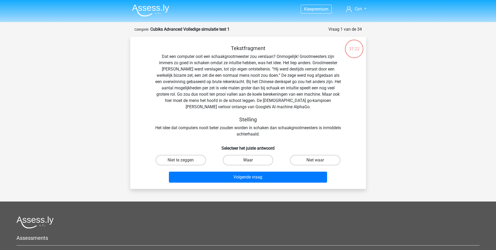
click at [262, 159] on label "Waar" at bounding box center [248, 160] width 50 height 10
click at [251, 160] on input "Waar" at bounding box center [249, 161] width 3 height 3
radio input "true"
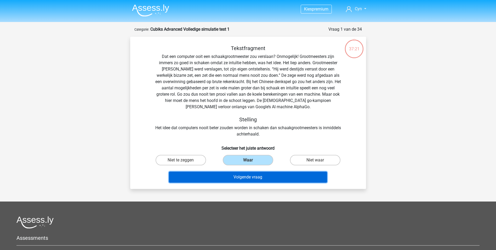
click at [260, 179] on button "Volgende vraag" at bounding box center [248, 176] width 158 height 11
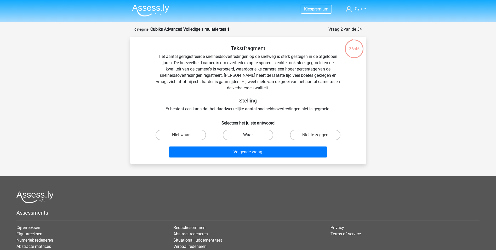
click at [267, 135] on label "Waar" at bounding box center [248, 135] width 50 height 10
click at [251, 135] on input "Waar" at bounding box center [249, 136] width 3 height 3
radio input "true"
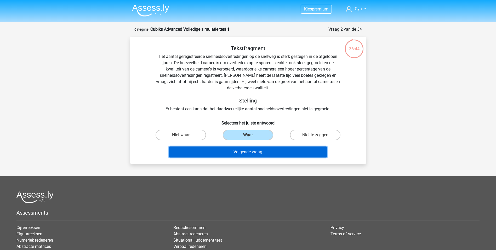
click at [261, 154] on button "Volgende vraag" at bounding box center [248, 151] width 158 height 11
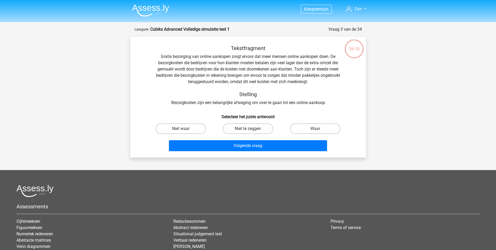
click at [249, 131] on input "Niet te zeggen" at bounding box center [249, 129] width 3 height 3
radio input "true"
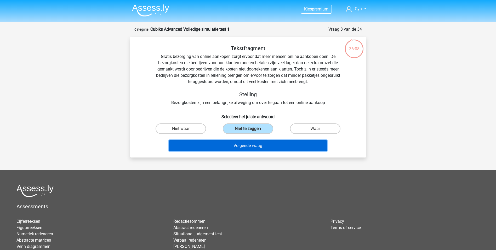
click at [246, 148] on button "Volgende vraag" at bounding box center [248, 145] width 158 height 11
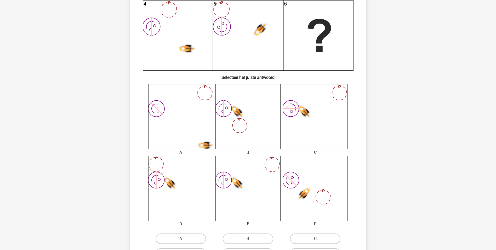
scroll to position [183, 0]
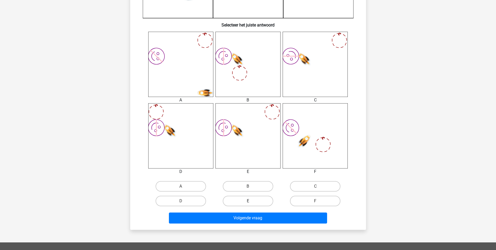
click at [258, 199] on label "E" at bounding box center [248, 200] width 50 height 10
click at [251, 201] on input "E" at bounding box center [249, 202] width 3 height 3
radio input "true"
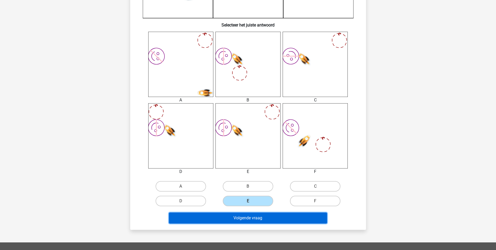
click at [258, 221] on button "Volgende vraag" at bounding box center [248, 217] width 158 height 11
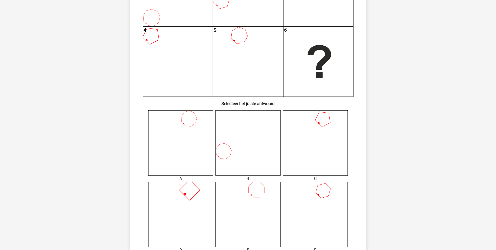
scroll to position [157, 0]
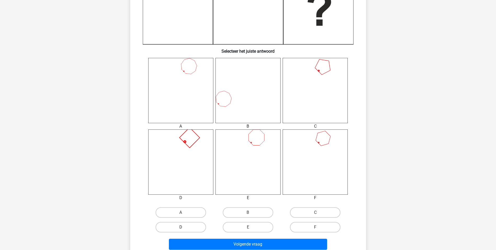
click at [189, 226] on label "D" at bounding box center [181, 227] width 50 height 10
click at [184, 227] on input "D" at bounding box center [182, 228] width 3 height 3
radio input "true"
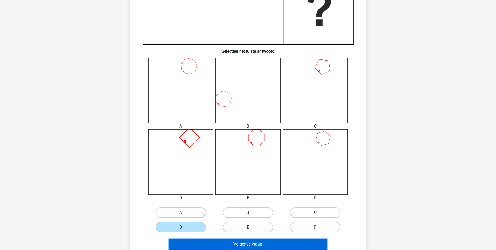
click at [214, 240] on button "Volgende vraag" at bounding box center [248, 243] width 158 height 11
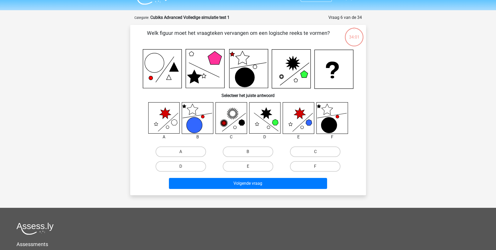
scroll to position [0, 0]
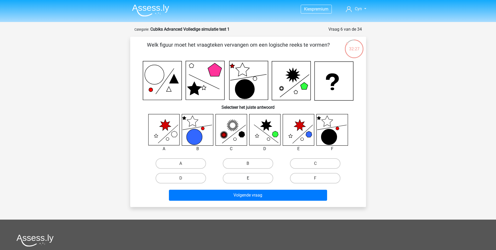
click at [252, 179] on label "E" at bounding box center [248, 178] width 50 height 10
click at [251, 179] on input "E" at bounding box center [249, 179] width 3 height 3
radio input "true"
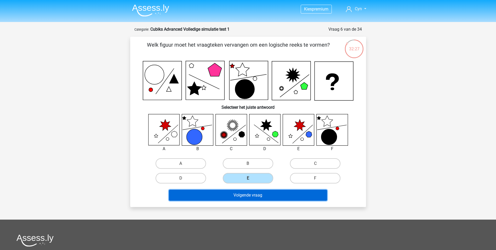
click at [250, 190] on button "Volgende vraag" at bounding box center [248, 194] width 158 height 11
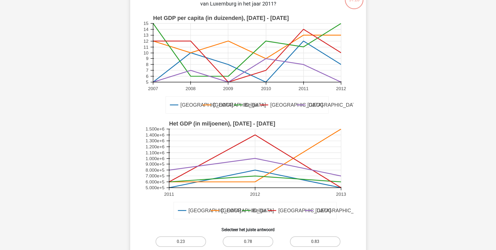
scroll to position [105, 0]
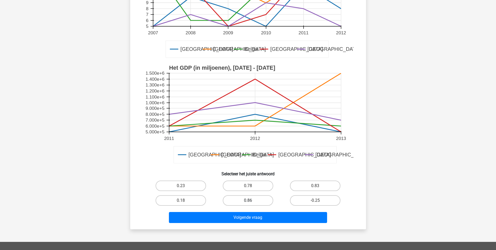
click at [241, 195] on label "0.86" at bounding box center [248, 200] width 50 height 10
click at [248, 200] on input "0.86" at bounding box center [249, 201] width 3 height 3
radio input "true"
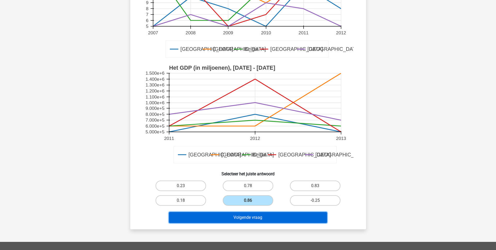
click at [245, 218] on button "Volgende vraag" at bounding box center [248, 217] width 158 height 11
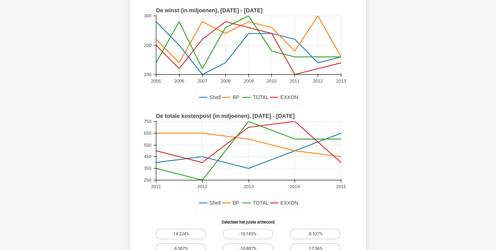
scroll to position [131, 0]
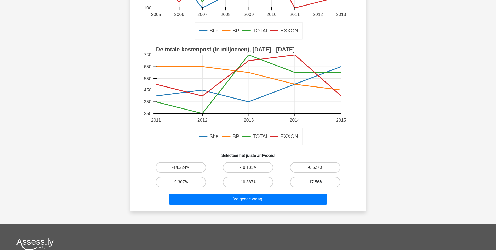
click at [314, 182] on label "-17.56%" at bounding box center [315, 182] width 50 height 10
click at [316, 182] on input "-17.56%" at bounding box center [317, 183] width 3 height 3
radio input "true"
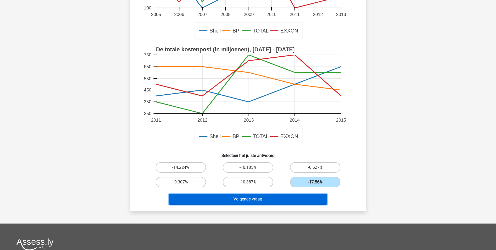
click at [275, 204] on button "Volgende vraag" at bounding box center [248, 198] width 158 height 11
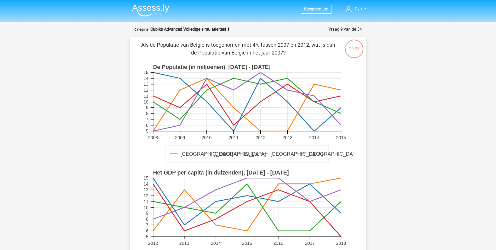
scroll to position [78, 0]
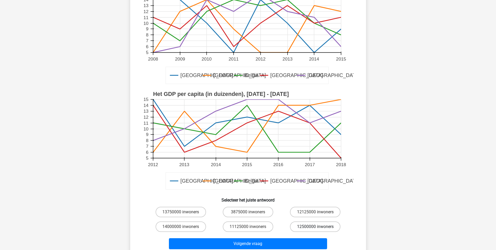
click at [316, 225] on label "12500000 inwoners" at bounding box center [315, 226] width 50 height 10
click at [316, 226] on input "12500000 inwoners" at bounding box center [317, 227] width 3 height 3
radio input "true"
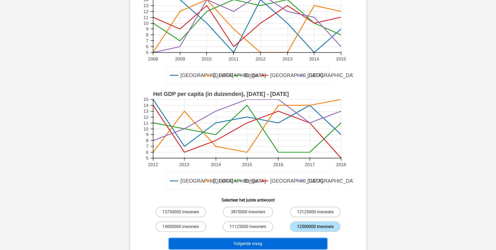
click at [287, 243] on button "Volgende vraag" at bounding box center [248, 243] width 158 height 11
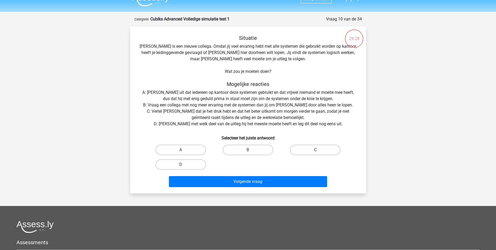
scroll to position [0, 0]
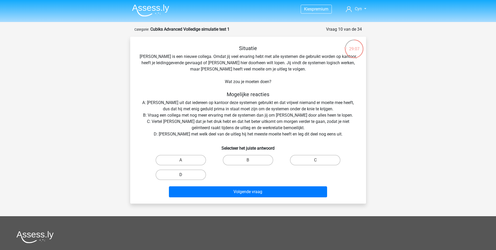
click at [194, 173] on label "D" at bounding box center [181, 174] width 50 height 10
click at [184, 175] on input "D" at bounding box center [182, 176] width 3 height 3
radio input "true"
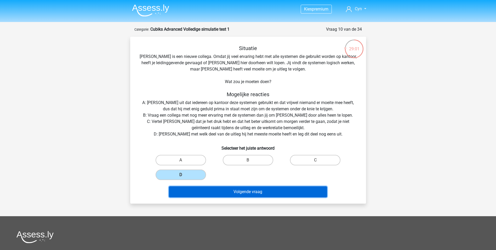
click at [210, 191] on button "Volgende vraag" at bounding box center [248, 191] width 158 height 11
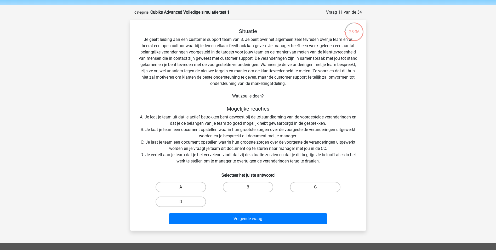
scroll to position [26, 0]
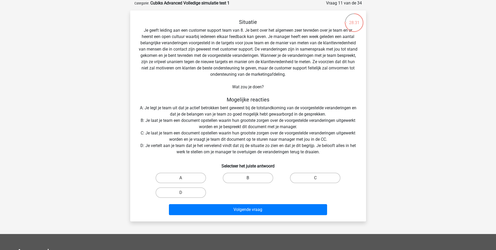
click at [228, 174] on label "B" at bounding box center [248, 177] width 50 height 10
click at [248, 178] on input "B" at bounding box center [249, 179] width 3 height 3
radio input "true"
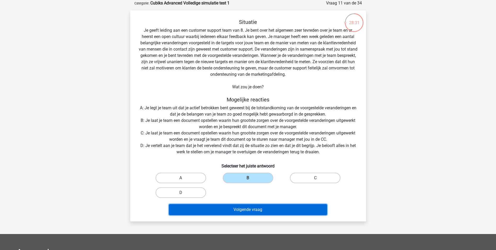
click at [224, 207] on button "Volgende vraag" at bounding box center [248, 209] width 158 height 11
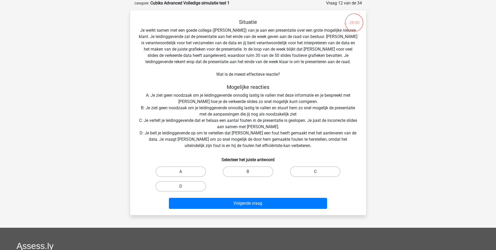
click at [299, 173] on label "C" at bounding box center [315, 171] width 50 height 10
click at [316, 173] on input "C" at bounding box center [317, 172] width 3 height 3
radio input "true"
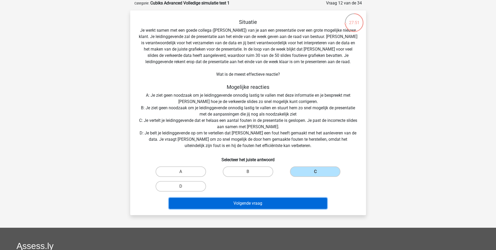
click at [257, 203] on button "Volgende vraag" at bounding box center [248, 203] width 158 height 11
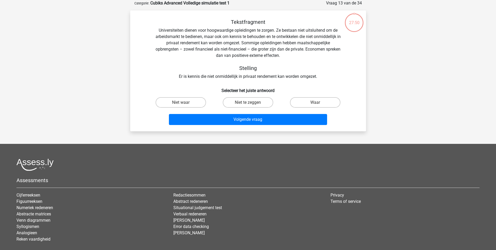
scroll to position [0, 0]
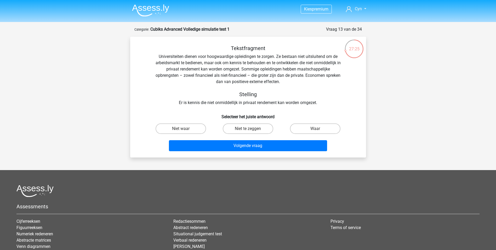
click at [249, 130] on input "Niet te zeggen" at bounding box center [249, 129] width 3 height 3
radio input "true"
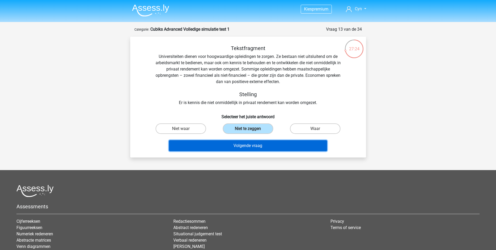
click at [245, 143] on button "Volgende vraag" at bounding box center [248, 145] width 158 height 11
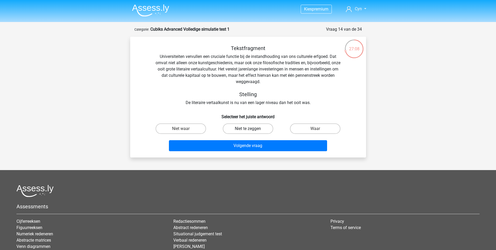
click at [245, 130] on label "Niet te zeggen" at bounding box center [248, 128] width 50 height 10
click at [248, 130] on input "Niet te zeggen" at bounding box center [249, 129] width 3 height 3
radio input "true"
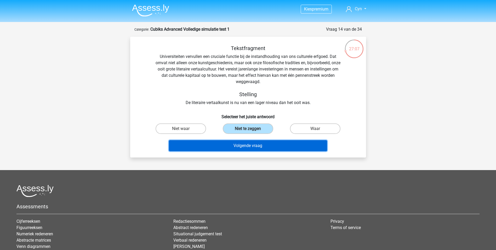
click at [243, 144] on button "Volgende vraag" at bounding box center [248, 145] width 158 height 11
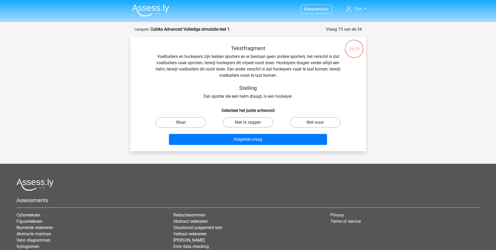
click at [189, 122] on label "Waar" at bounding box center [181, 122] width 50 height 10
click at [184, 122] on input "Waar" at bounding box center [182, 123] width 3 height 3
radio input "true"
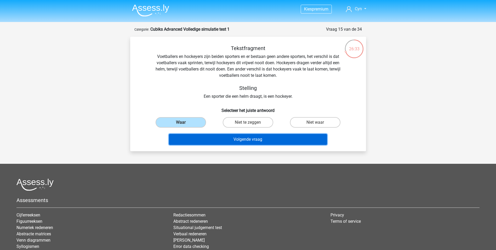
click at [245, 138] on button "Volgende vraag" at bounding box center [248, 139] width 158 height 11
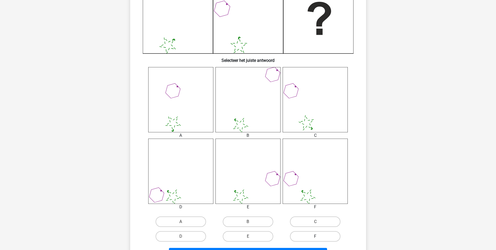
scroll to position [157, 0]
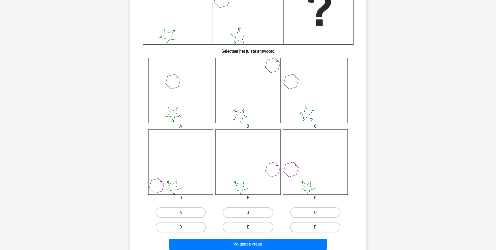
click at [314, 232] on div "F" at bounding box center [315, 227] width 67 height 15
click at [315, 228] on label "F" at bounding box center [315, 227] width 50 height 10
click at [316, 228] on input "F" at bounding box center [317, 228] width 3 height 3
radio input "true"
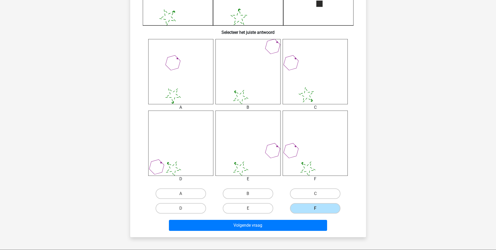
scroll to position [183, 0]
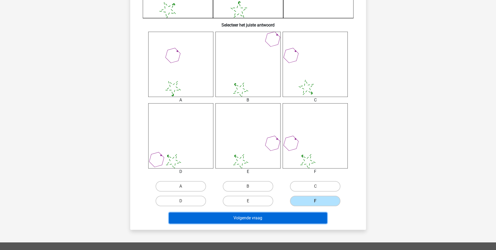
click at [298, 218] on button "Volgende vraag" at bounding box center [248, 217] width 158 height 11
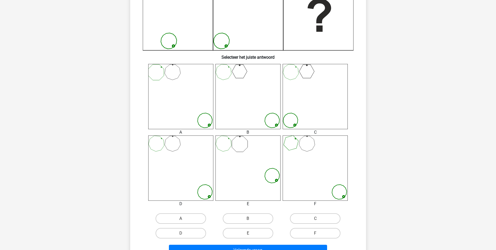
scroll to position [157, 0]
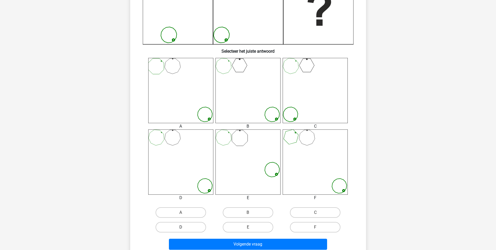
click at [193, 227] on label "D" at bounding box center [181, 227] width 50 height 10
click at [184, 227] on input "D" at bounding box center [182, 228] width 3 height 3
radio input "true"
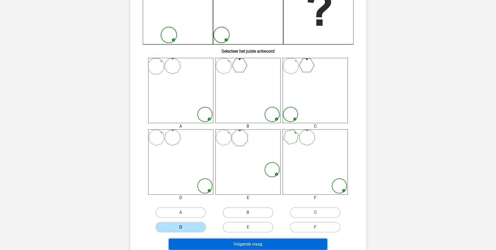
click at [245, 243] on button "Volgende vraag" at bounding box center [248, 243] width 158 height 11
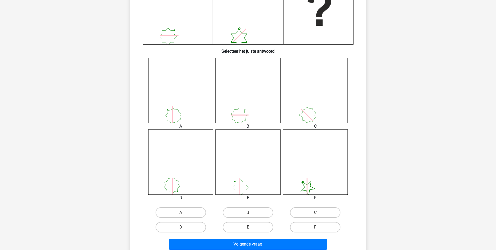
click at [182, 213] on input "A" at bounding box center [182, 213] width 3 height 3
radio input "true"
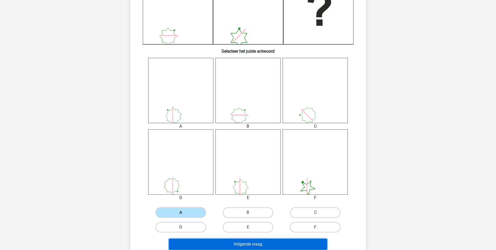
click at [200, 241] on button "Volgende vraag" at bounding box center [248, 243] width 158 height 11
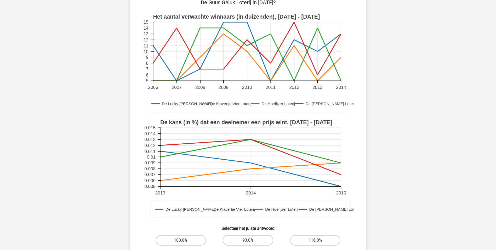
scroll to position [131, 0]
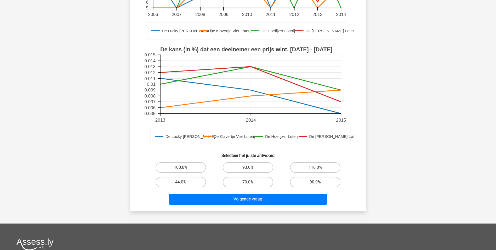
click at [189, 168] on label "100.0%" at bounding box center [181, 167] width 50 height 10
click at [184, 168] on input "100.0%" at bounding box center [182, 168] width 3 height 3
radio input "true"
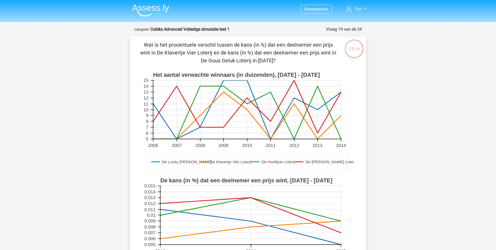
scroll to position [157, 0]
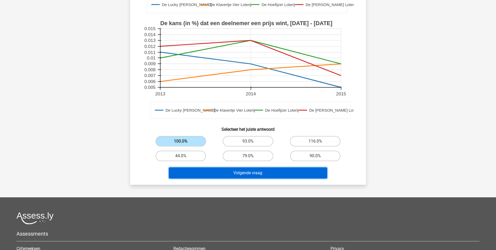
click at [239, 171] on button "Volgende vraag" at bounding box center [248, 172] width 158 height 11
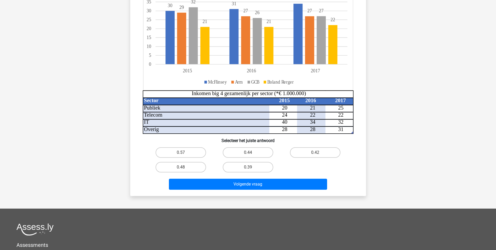
scroll to position [105, 0]
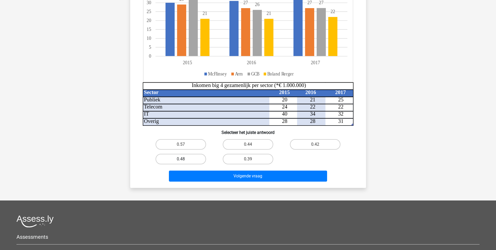
click at [199, 161] on label "0.48" at bounding box center [181, 159] width 50 height 10
click at [184, 161] on input "0.48" at bounding box center [182, 160] width 3 height 3
radio input "true"
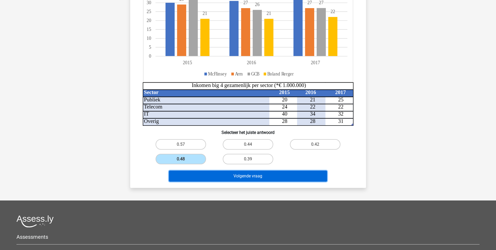
click at [216, 172] on button "Volgende vraag" at bounding box center [248, 175] width 158 height 11
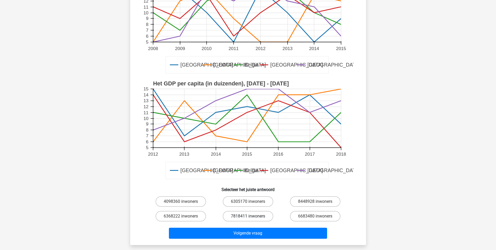
scroll to position [131, 0]
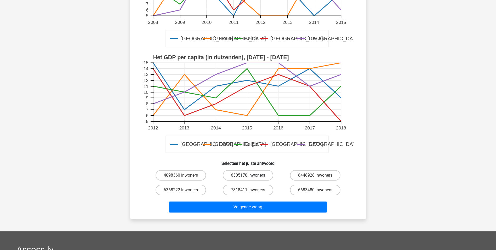
click at [238, 175] on label "6305170 inwoners" at bounding box center [248, 175] width 50 height 10
click at [248, 175] on input "6305170 inwoners" at bounding box center [249, 176] width 3 height 3
radio input "true"
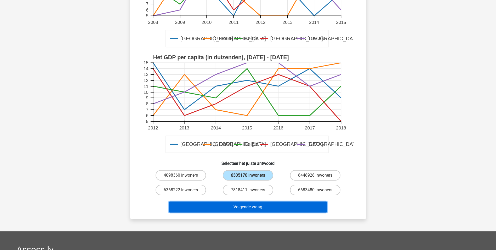
click at [228, 209] on button "Volgende vraag" at bounding box center [248, 206] width 158 height 11
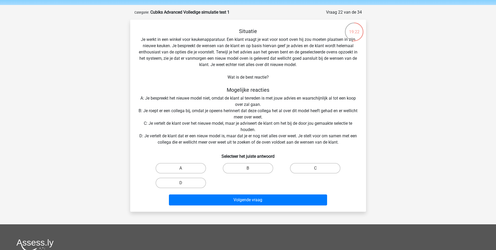
scroll to position [26, 0]
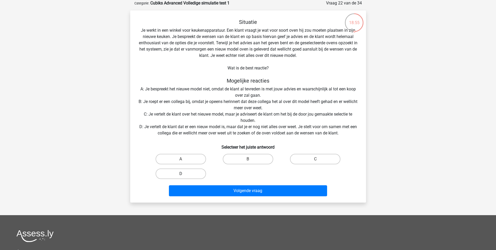
click at [192, 173] on label "D" at bounding box center [181, 173] width 50 height 10
click at [184, 173] on input "D" at bounding box center [182, 174] width 3 height 3
radio input "true"
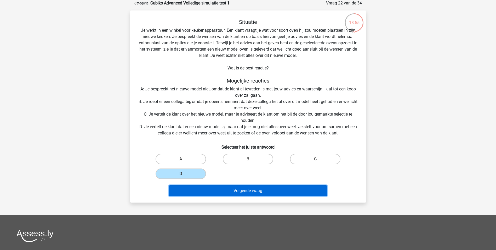
click at [204, 190] on button "Volgende vraag" at bounding box center [248, 190] width 158 height 11
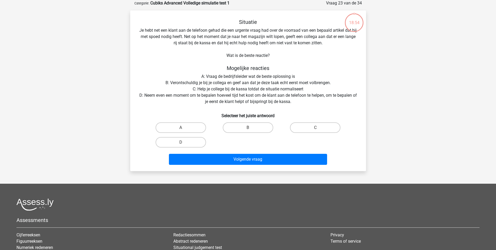
scroll to position [0, 0]
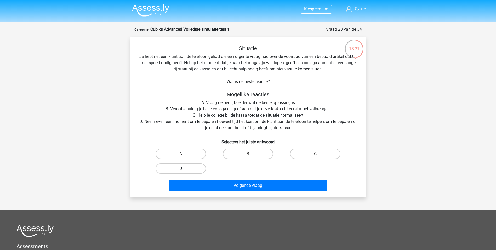
click at [178, 167] on label "D" at bounding box center [181, 168] width 50 height 10
click at [181, 168] on input "D" at bounding box center [182, 169] width 3 height 3
radio input "true"
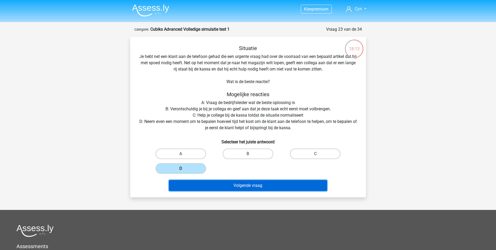
click at [239, 188] on button "Volgende vraag" at bounding box center [248, 185] width 158 height 11
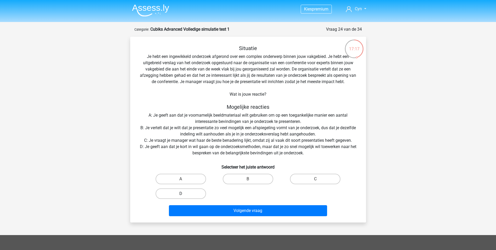
click at [177, 191] on label "D" at bounding box center [181, 193] width 50 height 10
click at [181, 193] on input "D" at bounding box center [182, 194] width 3 height 3
radio input "true"
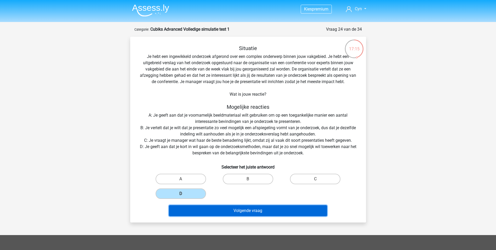
click at [193, 207] on button "Volgende vraag" at bounding box center [248, 210] width 158 height 11
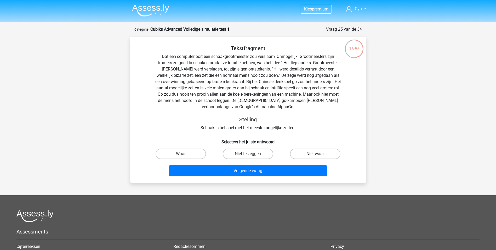
click at [327, 155] on label "Niet waar" at bounding box center [315, 153] width 50 height 10
click at [319, 155] on input "Niet waar" at bounding box center [317, 155] width 3 height 3
radio input "true"
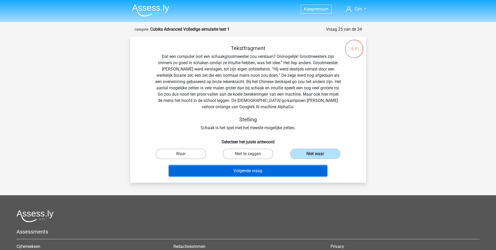
click at [280, 170] on button "Volgende vraag" at bounding box center [248, 170] width 158 height 11
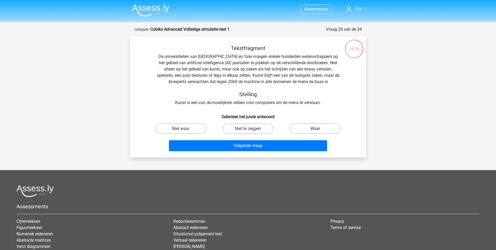
click at [301, 128] on label "Waar" at bounding box center [315, 128] width 50 height 10
click at [316, 128] on input "Waar" at bounding box center [317, 129] width 3 height 3
radio input "true"
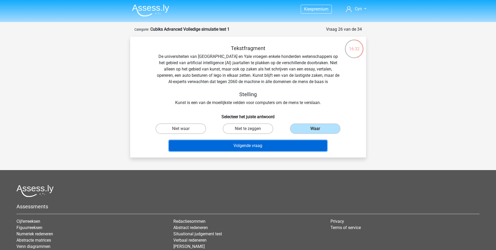
click at [266, 142] on button "Volgende vraag" at bounding box center [248, 145] width 158 height 11
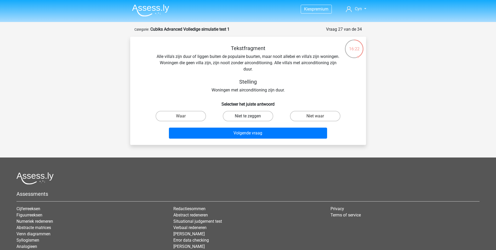
click at [244, 121] on label "Niet te zeggen" at bounding box center [248, 116] width 50 height 10
click at [248, 119] on input "Niet te zeggen" at bounding box center [249, 117] width 3 height 3
radio input "true"
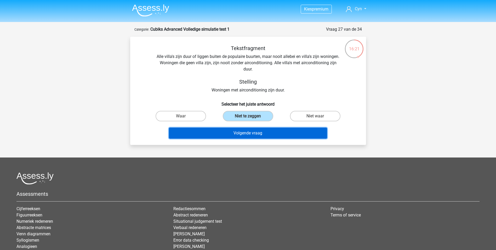
click at [241, 131] on button "Volgende vraag" at bounding box center [248, 132] width 158 height 11
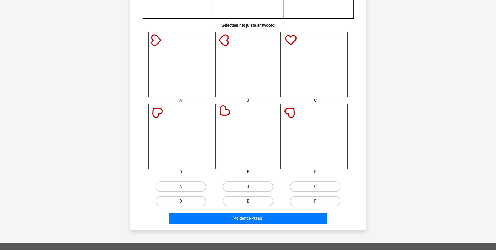
scroll to position [183, 0]
click at [242, 185] on label "B" at bounding box center [248, 186] width 50 height 10
click at [248, 186] on input "B" at bounding box center [249, 187] width 3 height 3
radio input "true"
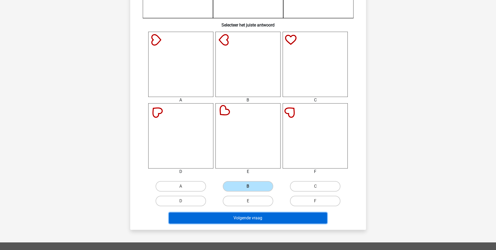
click at [237, 220] on button "Volgende vraag" at bounding box center [248, 217] width 158 height 11
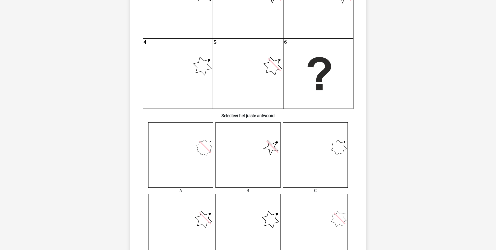
scroll to position [157, 0]
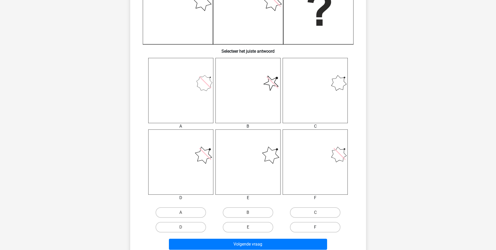
click at [323, 227] on label "F" at bounding box center [315, 227] width 50 height 10
click at [319, 227] on input "F" at bounding box center [317, 228] width 3 height 3
radio input "true"
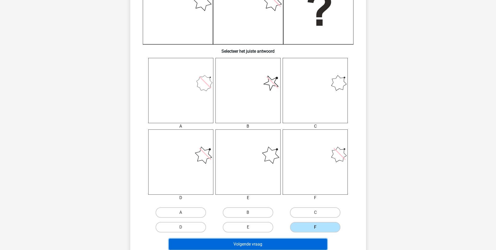
click at [294, 244] on button "Volgende vraag" at bounding box center [248, 243] width 158 height 11
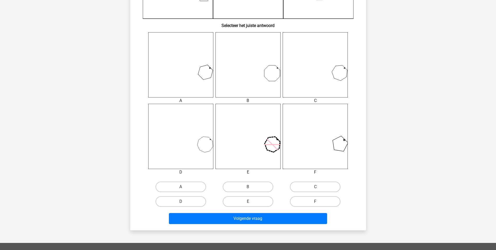
scroll to position [183, 0]
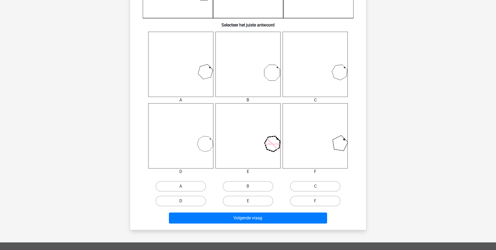
click at [197, 200] on label "D" at bounding box center [181, 200] width 50 height 10
click at [184, 201] on input "D" at bounding box center [182, 202] width 3 height 3
radio input "true"
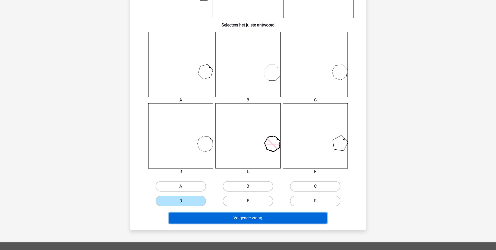
click at [251, 216] on button "Volgende vraag" at bounding box center [248, 217] width 158 height 11
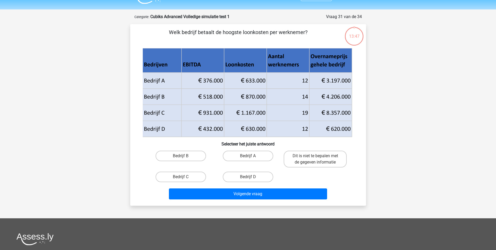
scroll to position [0, 0]
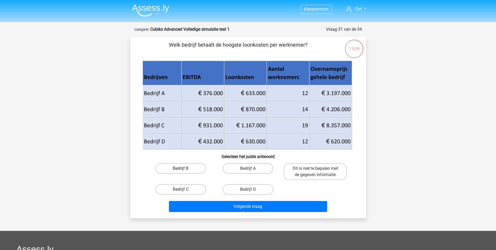
click at [184, 164] on label "Bedrijf B" at bounding box center [181, 168] width 50 height 10
click at [184, 168] on input "Bedrijf B" at bounding box center [182, 169] width 3 height 3
radio input "true"
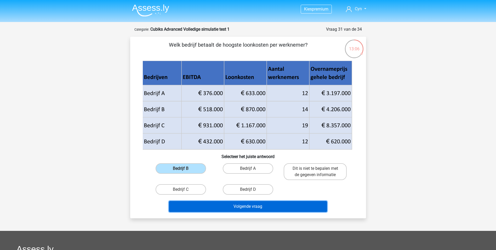
click at [241, 208] on button "Volgende vraag" at bounding box center [248, 206] width 158 height 11
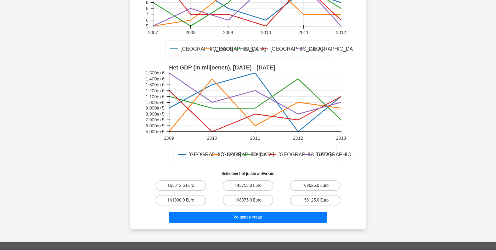
scroll to position [157, 0]
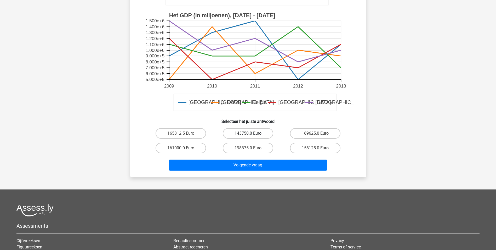
click at [234, 128] on label "143750.0 Euro" at bounding box center [248, 133] width 50 height 10
click at [248, 133] on input "143750.0 Euro" at bounding box center [249, 134] width 3 height 3
radio input "true"
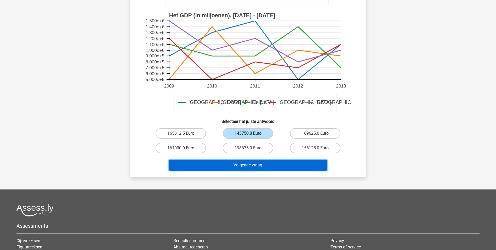
click at [241, 165] on button "Volgende vraag" at bounding box center [248, 164] width 158 height 11
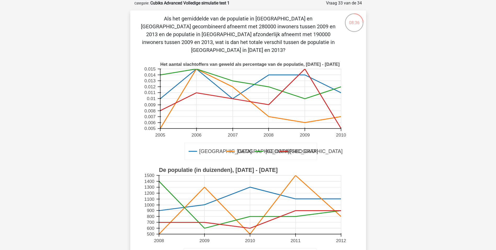
scroll to position [131, 0]
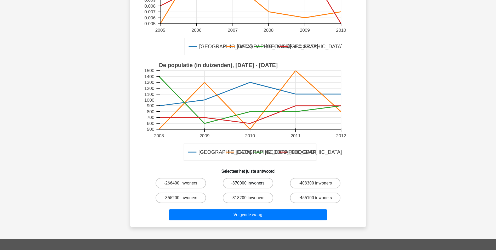
click at [239, 178] on label "-370000 inwoners" at bounding box center [248, 183] width 50 height 10
click at [248, 183] on input "-370000 inwoners" at bounding box center [249, 184] width 3 height 3
radio input "true"
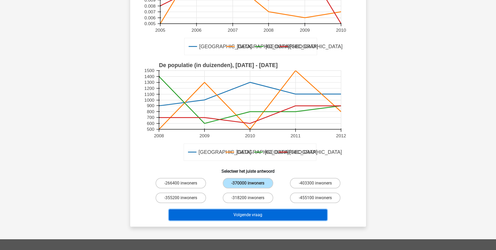
click at [239, 209] on button "Volgende vraag" at bounding box center [248, 214] width 158 height 11
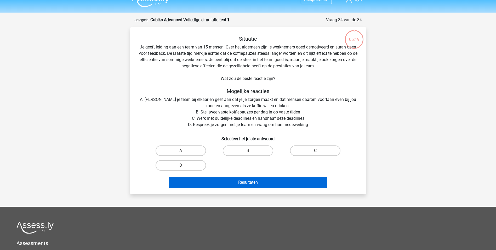
scroll to position [0, 0]
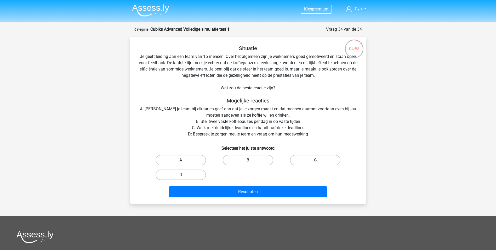
click at [258, 160] on label "B" at bounding box center [248, 160] width 50 height 10
click at [251, 160] on input "B" at bounding box center [249, 161] width 3 height 3
radio input "true"
click at [187, 177] on label "D" at bounding box center [181, 174] width 50 height 10
click at [184, 177] on input "D" at bounding box center [182, 176] width 3 height 3
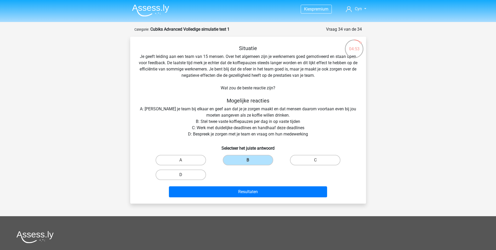
radio input "true"
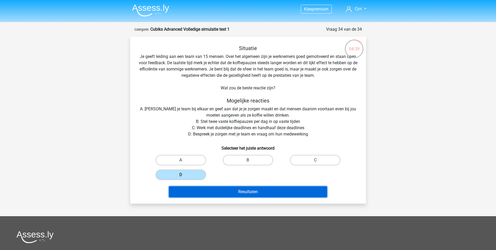
click at [265, 188] on button "Resultaten" at bounding box center [248, 191] width 158 height 11
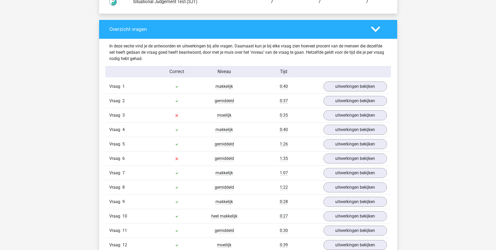
scroll to position [523, 0]
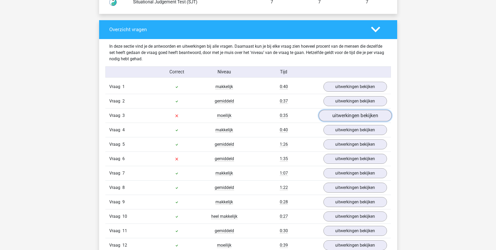
click at [354, 118] on link "uitwerkingen bekijken" at bounding box center [355, 116] width 73 height 12
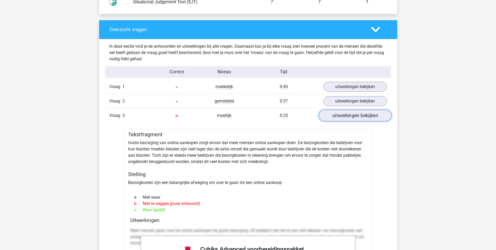
click at [350, 118] on link "uitwerkingen bekijken" at bounding box center [355, 116] width 73 height 12
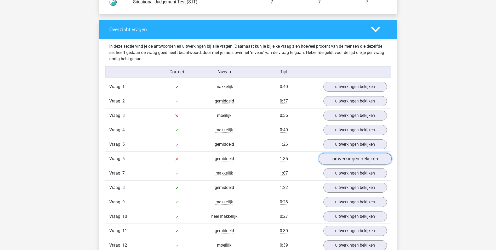
click at [350, 156] on link "uitwerkingen bekijken" at bounding box center [355, 159] width 73 height 12
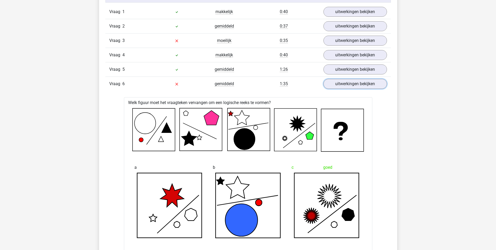
scroll to position [549, 0]
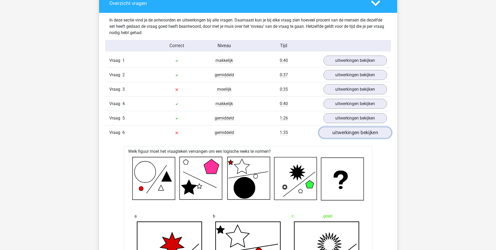
click at [369, 132] on link "uitwerkingen bekijken" at bounding box center [355, 133] width 73 height 12
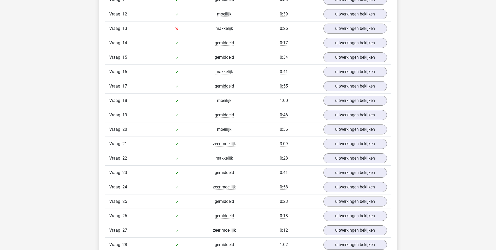
scroll to position [680, 0]
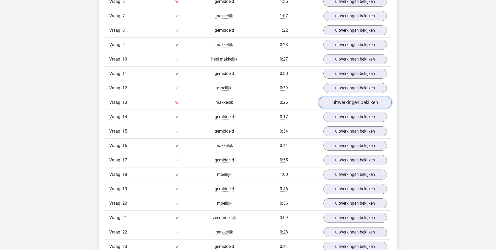
click at [349, 100] on link "uitwerkingen bekijken" at bounding box center [355, 103] width 73 height 12
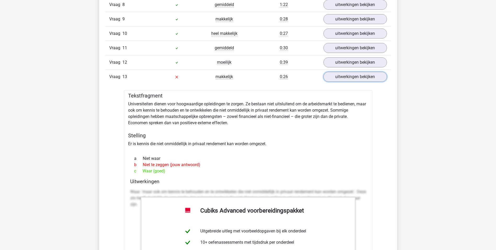
scroll to position [706, 0]
click at [356, 78] on link "uitwerkingen bekijken" at bounding box center [355, 76] width 73 height 12
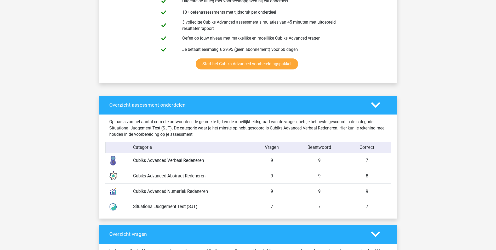
scroll to position [262, 0]
